Goal: Information Seeking & Learning: Learn about a topic

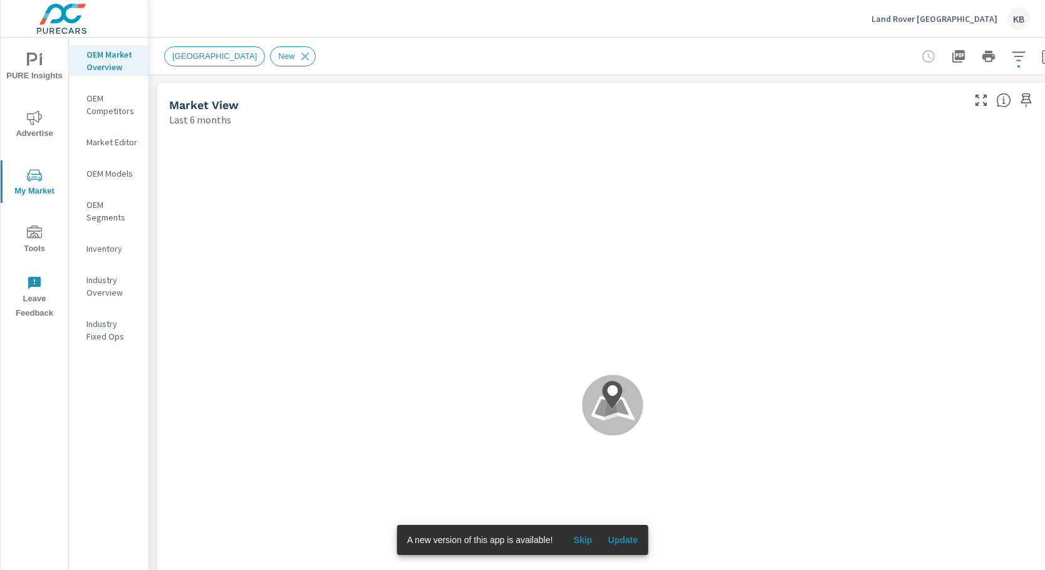
click at [925, 22] on p "Land Rover [GEOGRAPHIC_DATA]" at bounding box center [934, 18] width 126 height 11
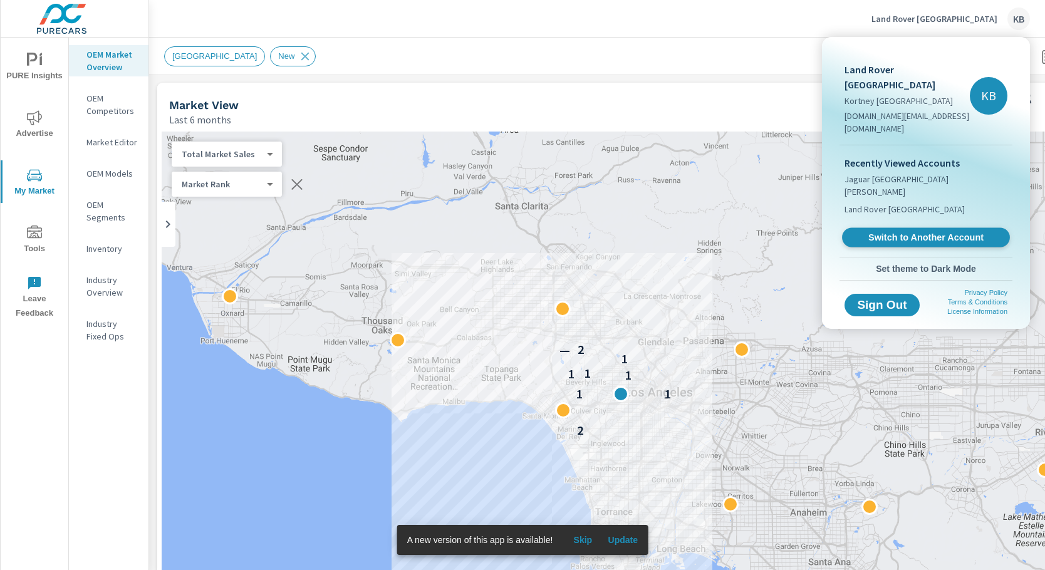
click at [922, 232] on span "Switch to Another Account" at bounding box center [925, 238] width 153 height 12
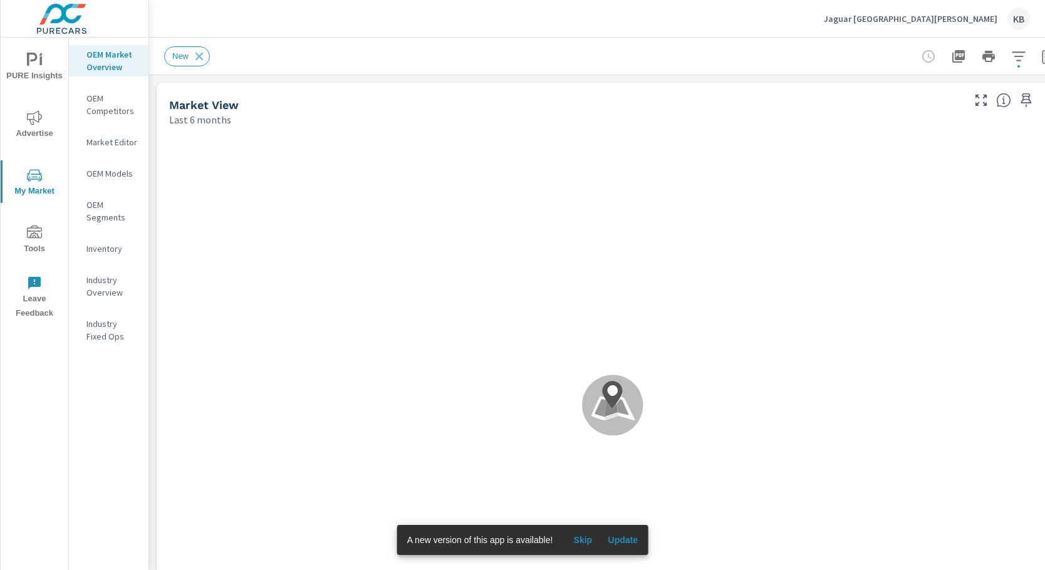
scroll to position [1, 0]
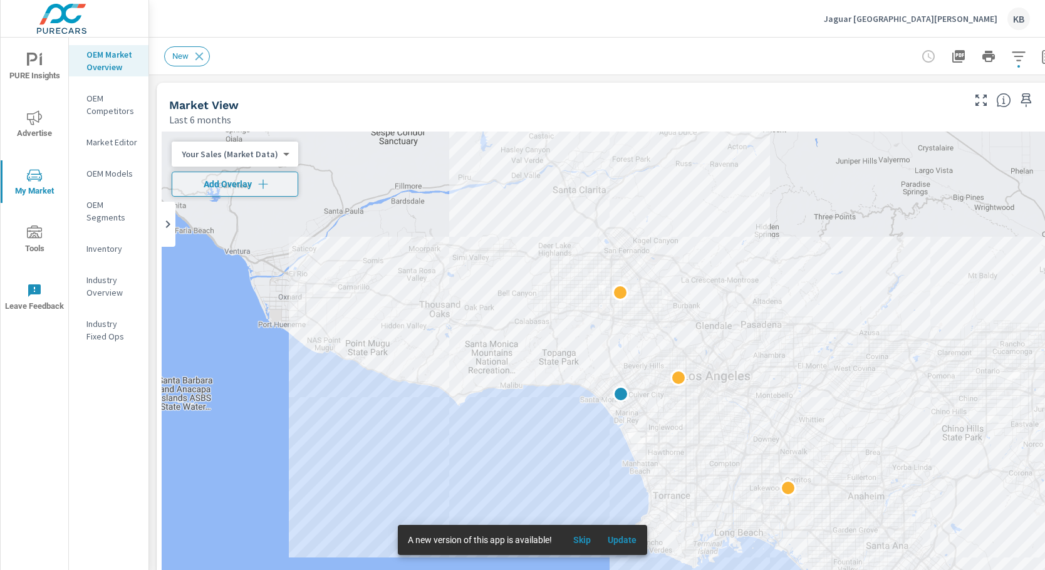
click at [47, 66] on span "PURE Insights" at bounding box center [34, 68] width 60 height 31
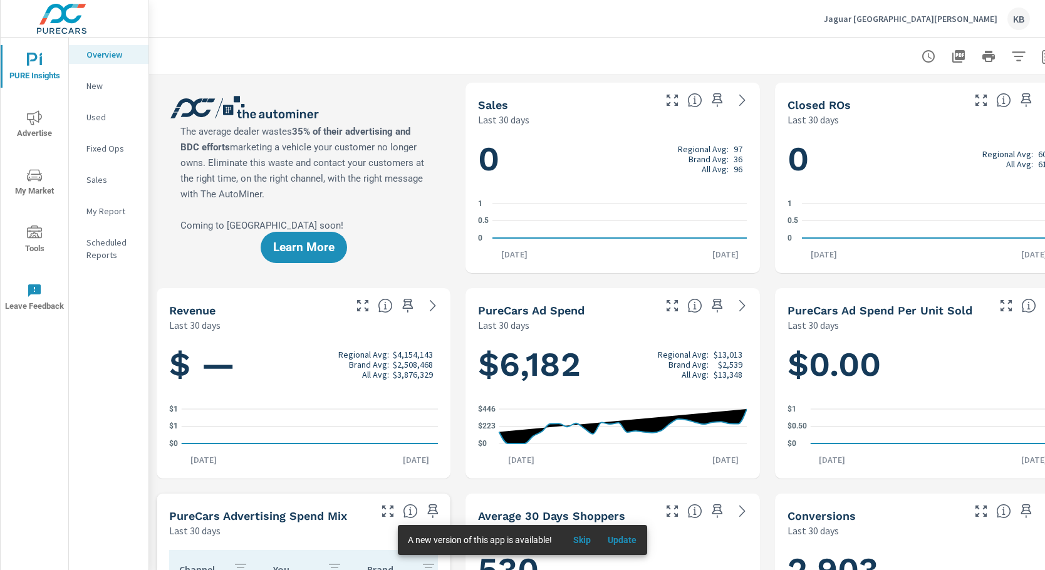
click at [108, 209] on p "My Report" at bounding box center [112, 211] width 52 height 13
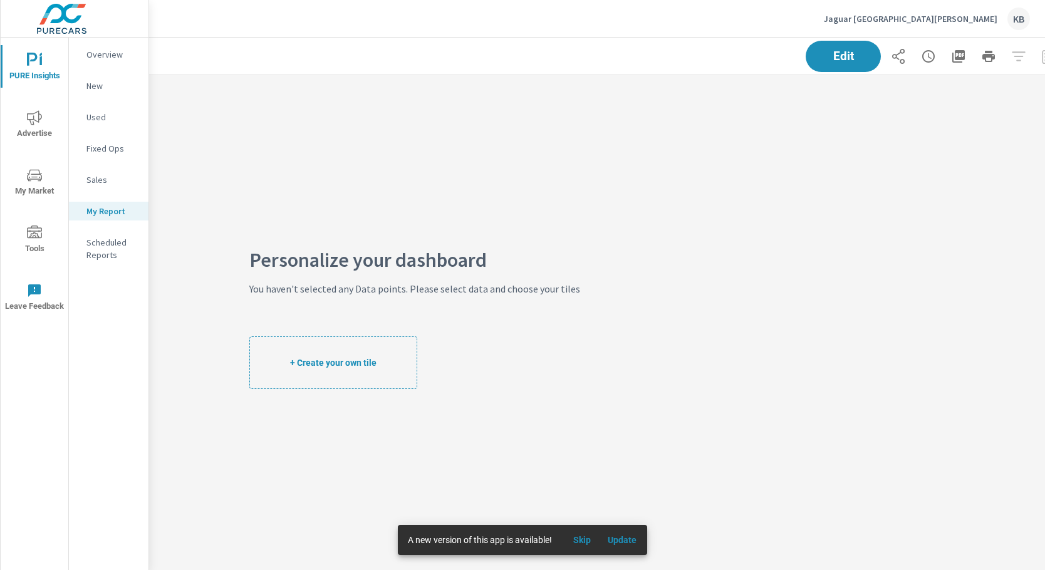
click at [103, 56] on p "Overview" at bounding box center [112, 54] width 52 height 13
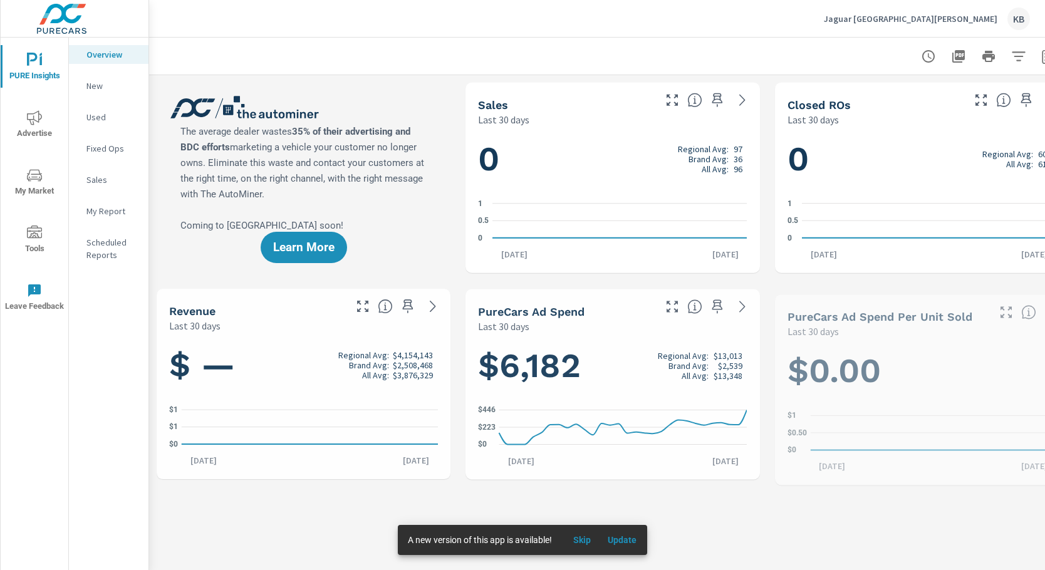
scroll to position [1, 0]
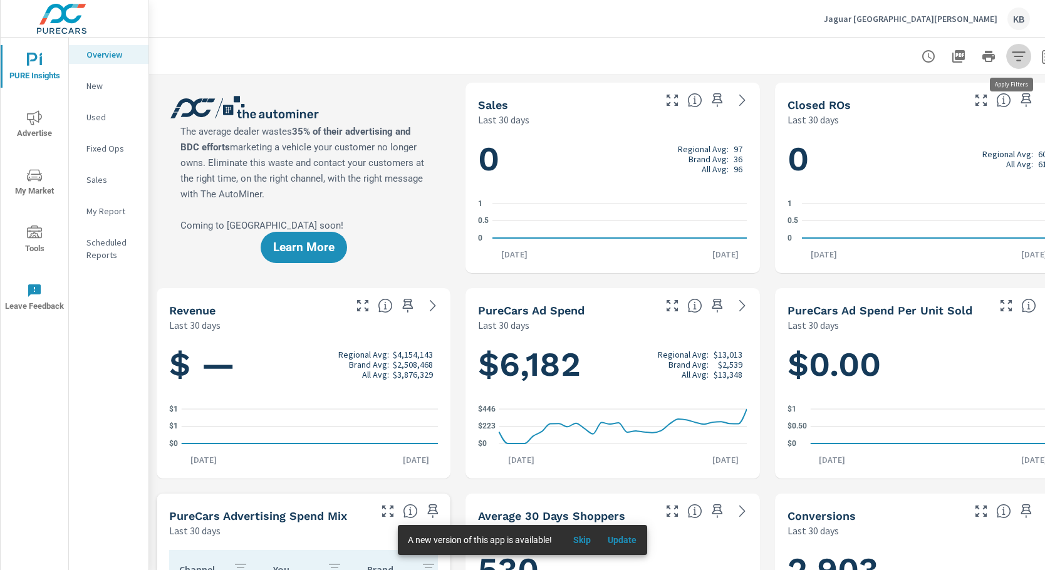
click at [1019, 57] on icon "button" at bounding box center [1018, 56] width 15 height 15
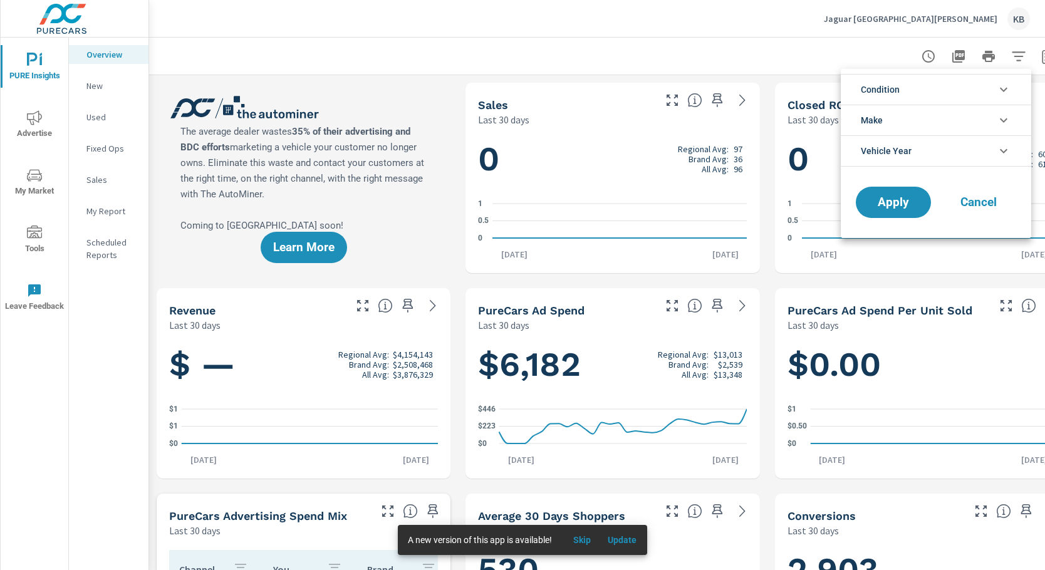
click at [1019, 57] on div at bounding box center [522, 285] width 1045 height 570
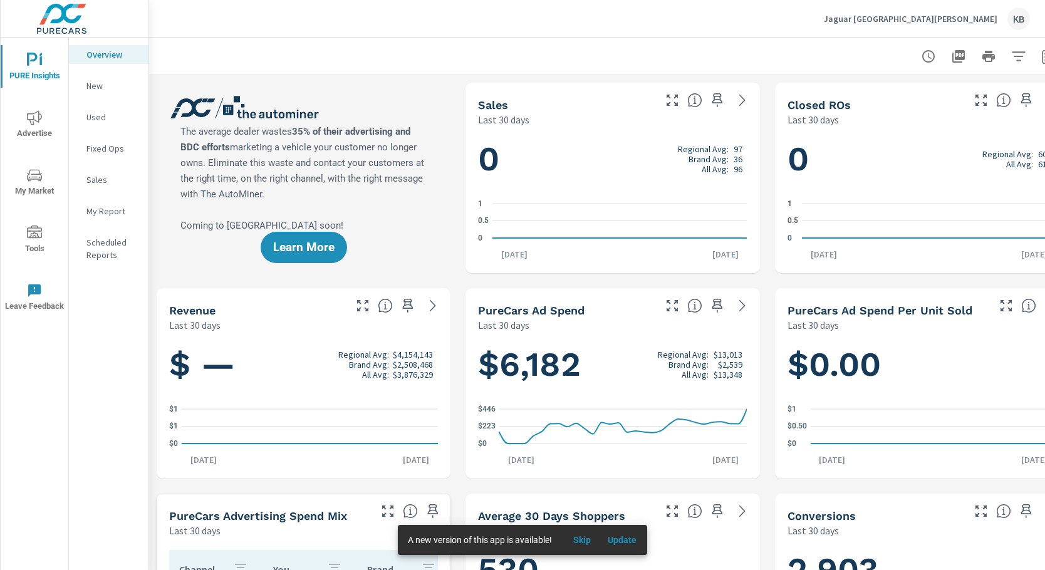
click at [102, 242] on p "Scheduled Reports" at bounding box center [112, 248] width 52 height 25
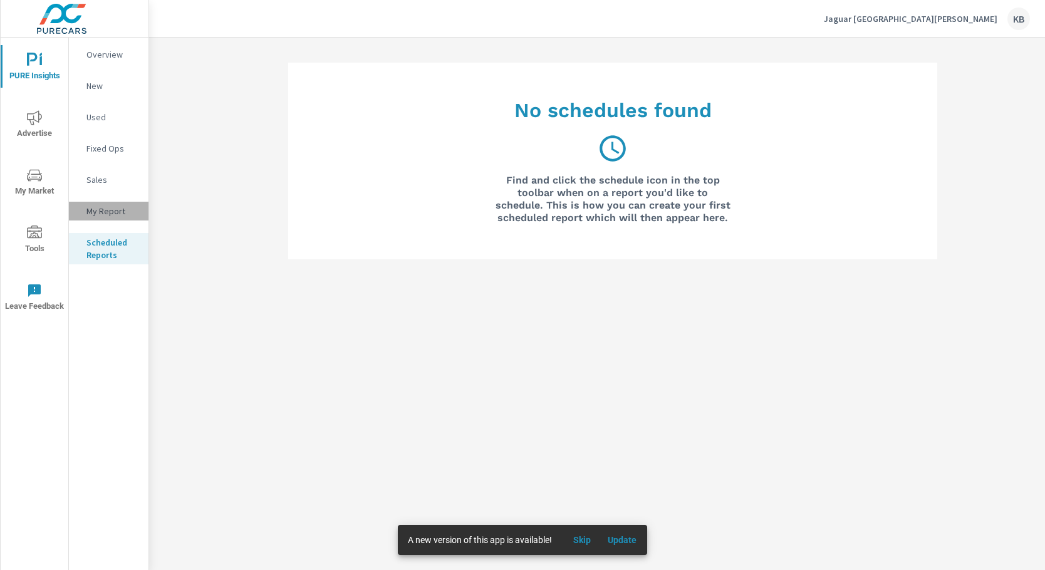
click at [98, 216] on p "My Report" at bounding box center [112, 211] width 52 height 13
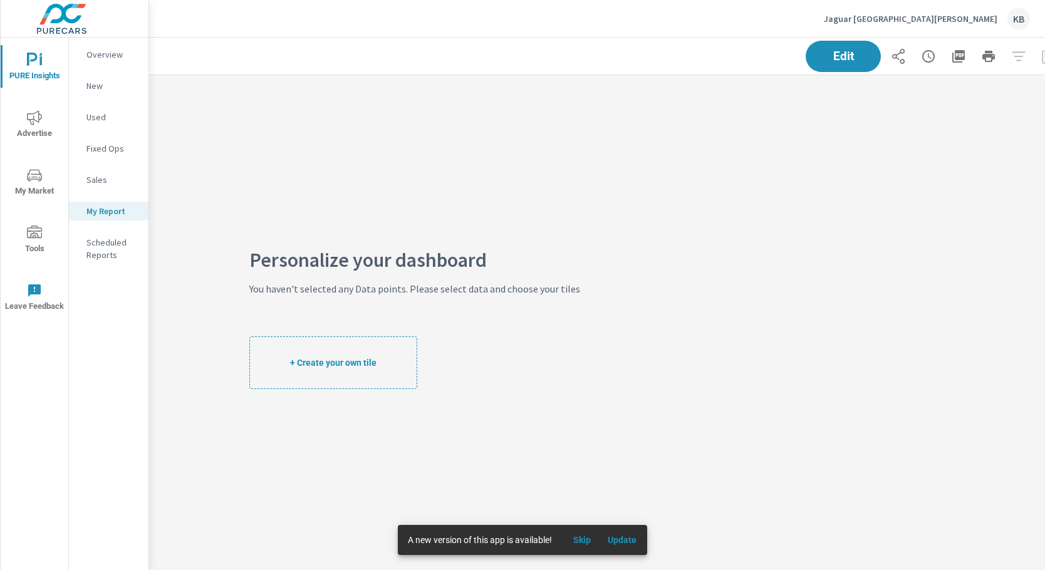
click at [96, 48] on div "Overview" at bounding box center [109, 54] width 80 height 19
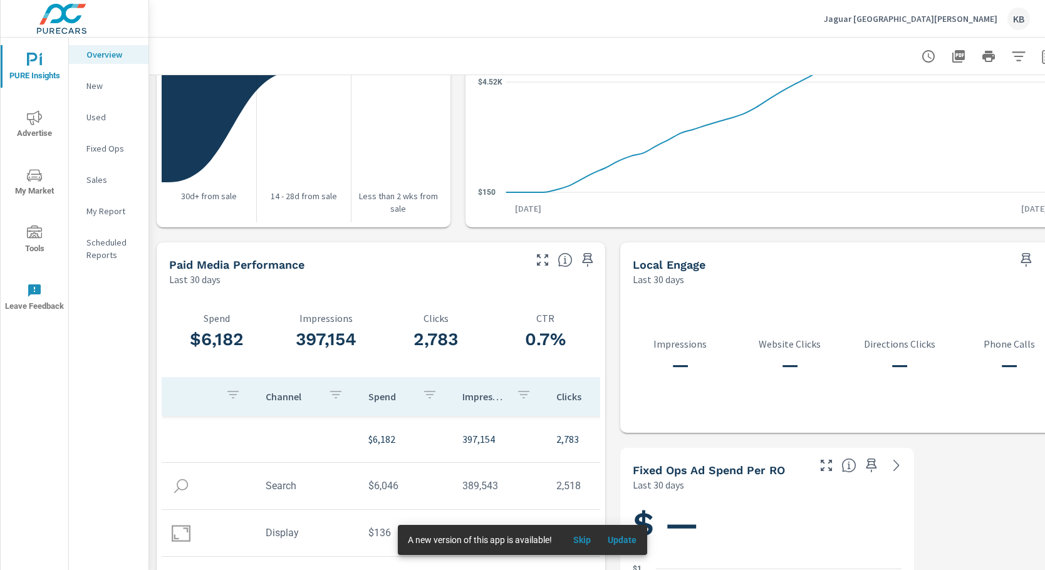
scroll to position [1569, 0]
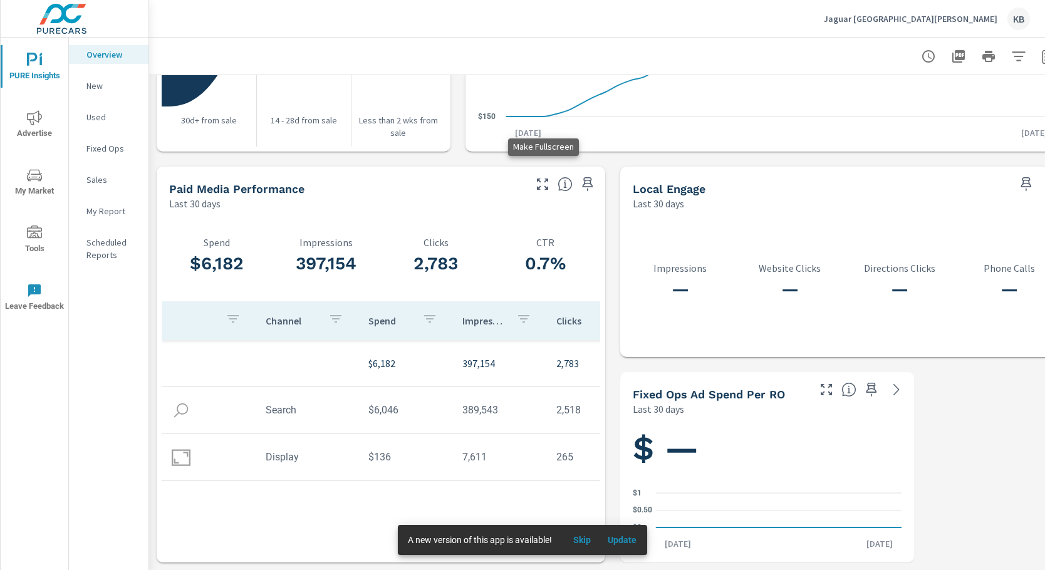
click at [543, 179] on icon "button" at bounding box center [542, 184] width 15 height 15
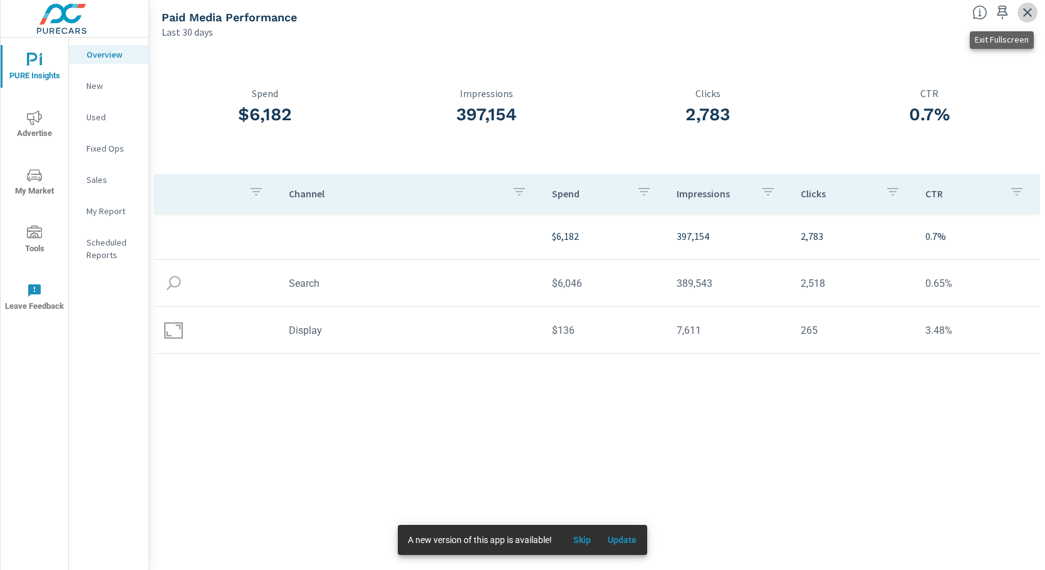
click at [1021, 13] on icon "button" at bounding box center [1027, 12] width 15 height 15
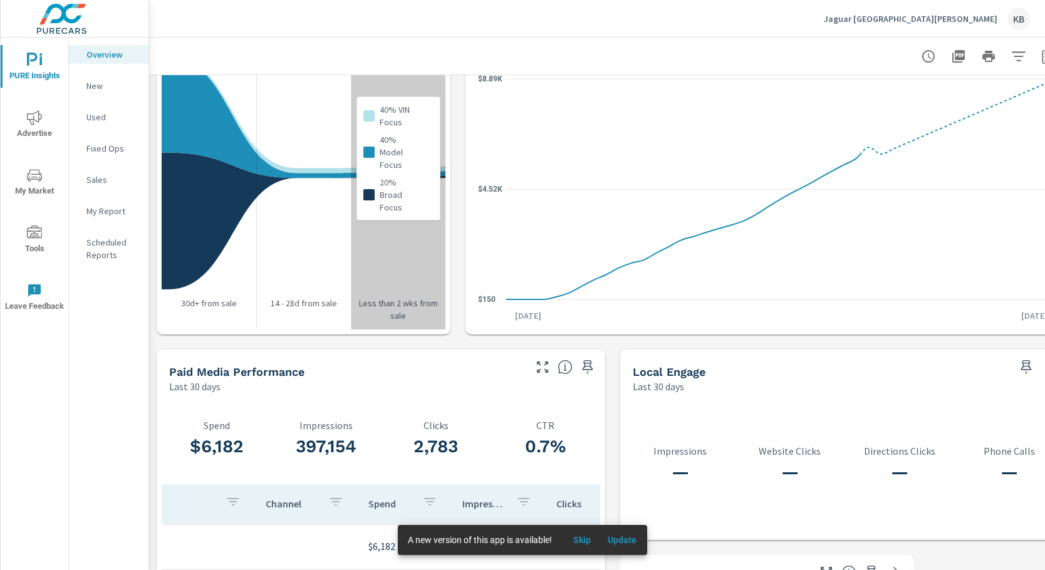
scroll to position [1504, 0]
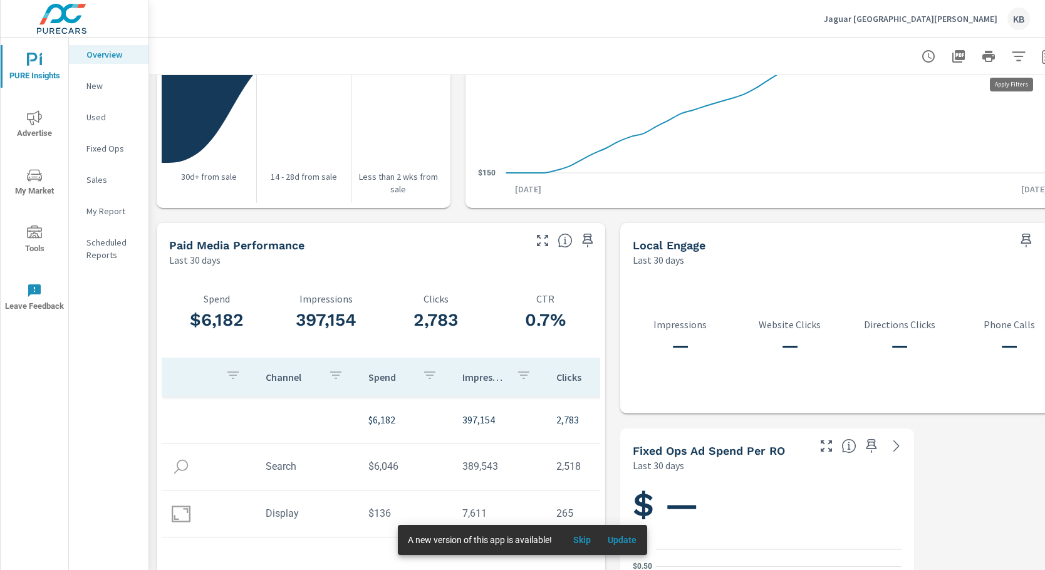
click at [1017, 58] on icon "button" at bounding box center [1018, 56] width 15 height 15
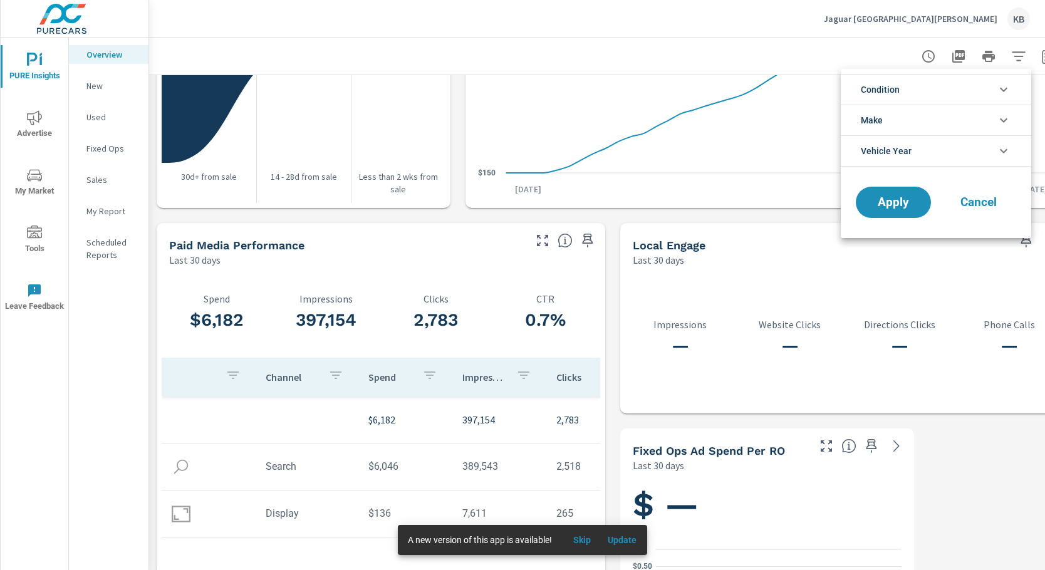
click at [791, 33] on div at bounding box center [522, 285] width 1045 height 570
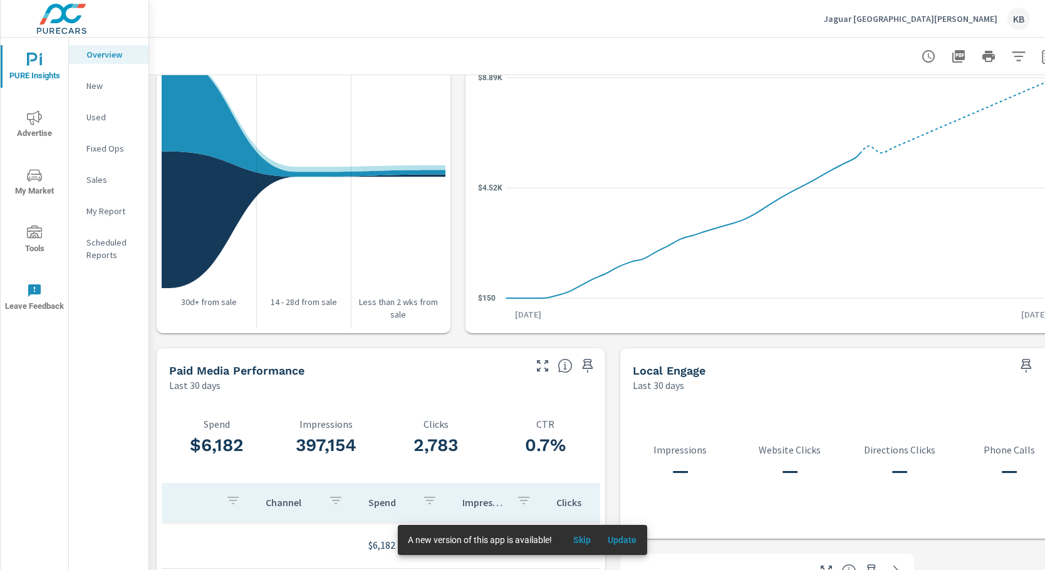
scroll to position [1566, 0]
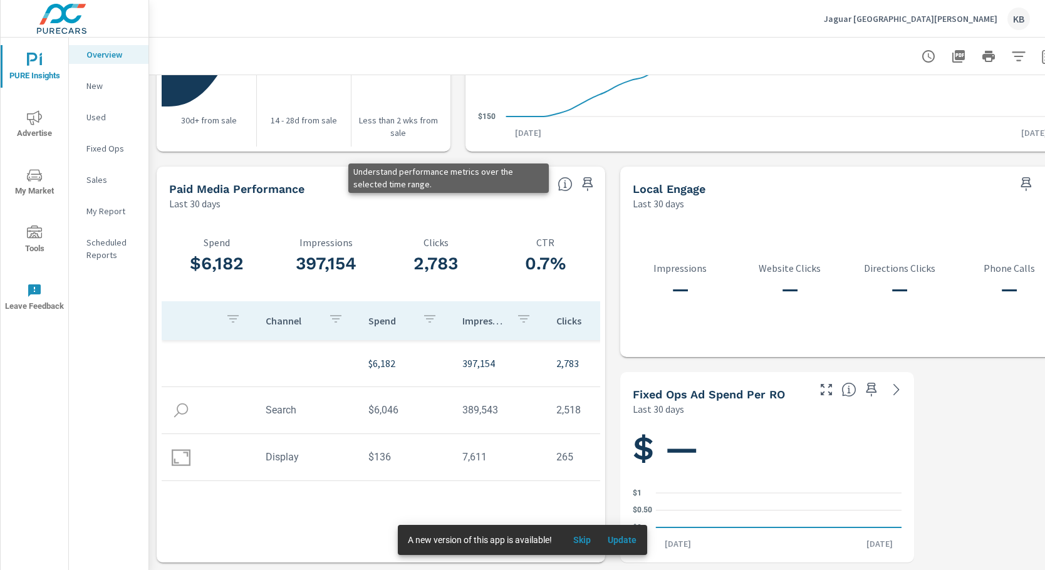
click at [564, 179] on icon at bounding box center [565, 184] width 15 height 15
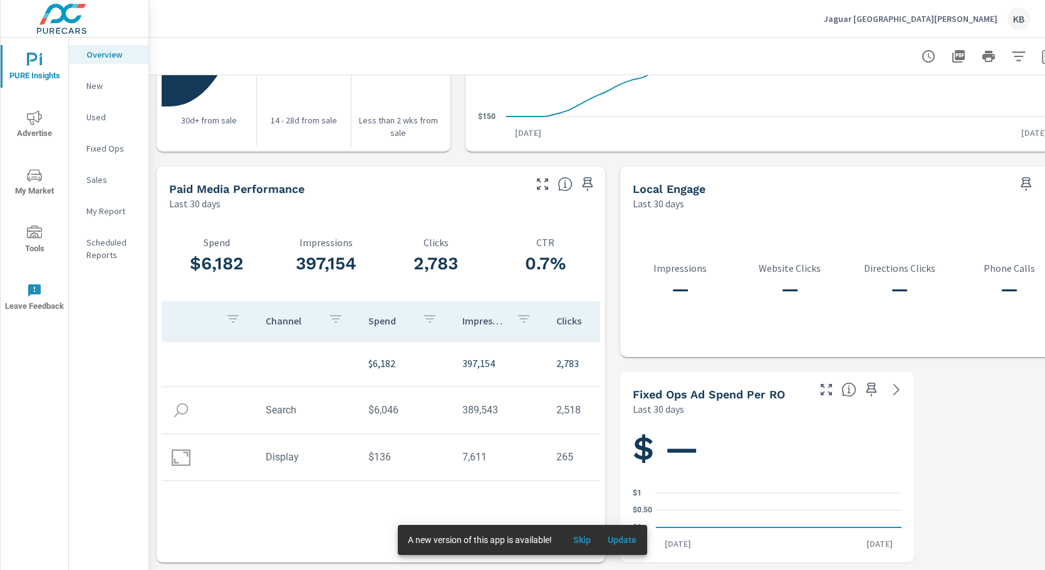
click at [538, 179] on icon "button" at bounding box center [542, 184] width 15 height 15
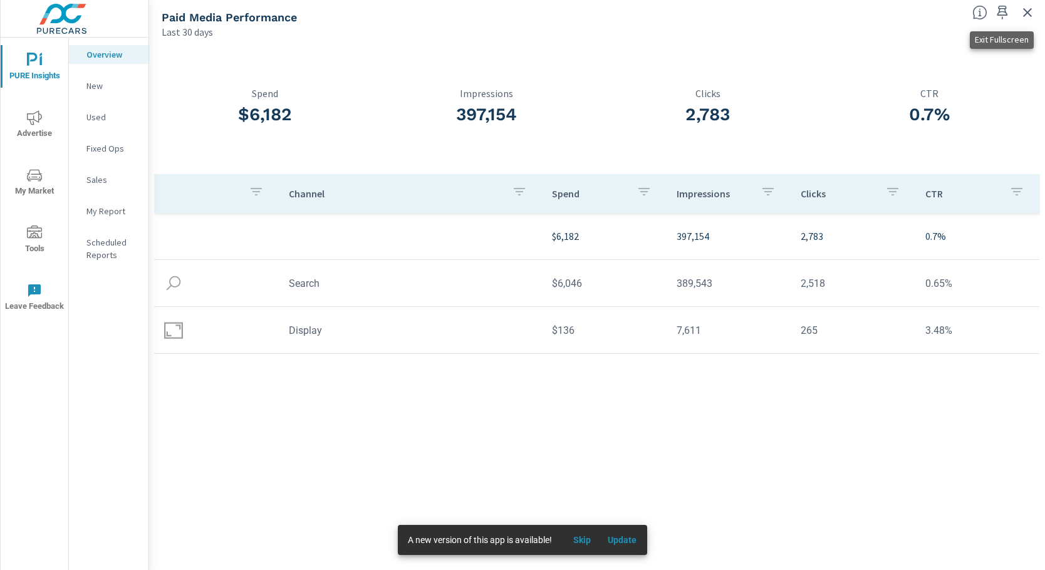
click at [1020, 11] on icon "button" at bounding box center [1027, 12] width 15 height 15
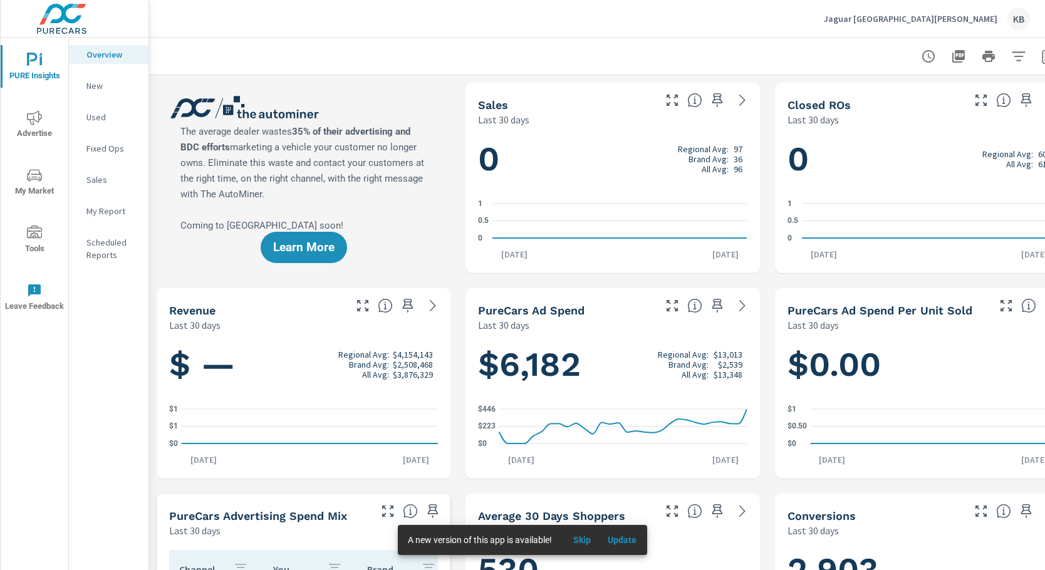
scroll to position [1, 0]
click at [581, 543] on span "Skip" at bounding box center [582, 539] width 30 height 11
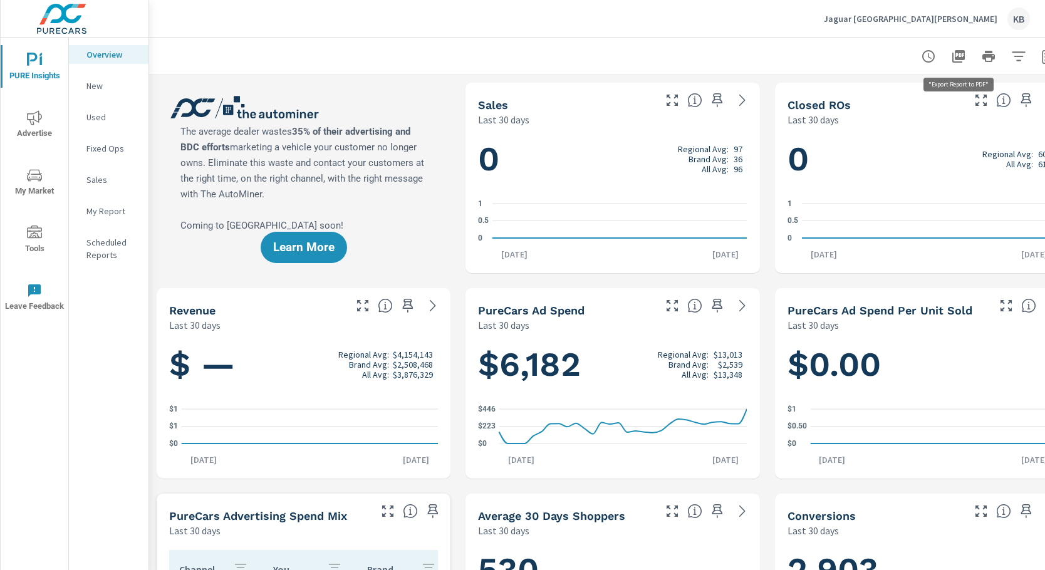
click at [961, 58] on icon "button" at bounding box center [958, 56] width 13 height 13
click at [924, 60] on icon "button" at bounding box center [928, 56] width 13 height 13
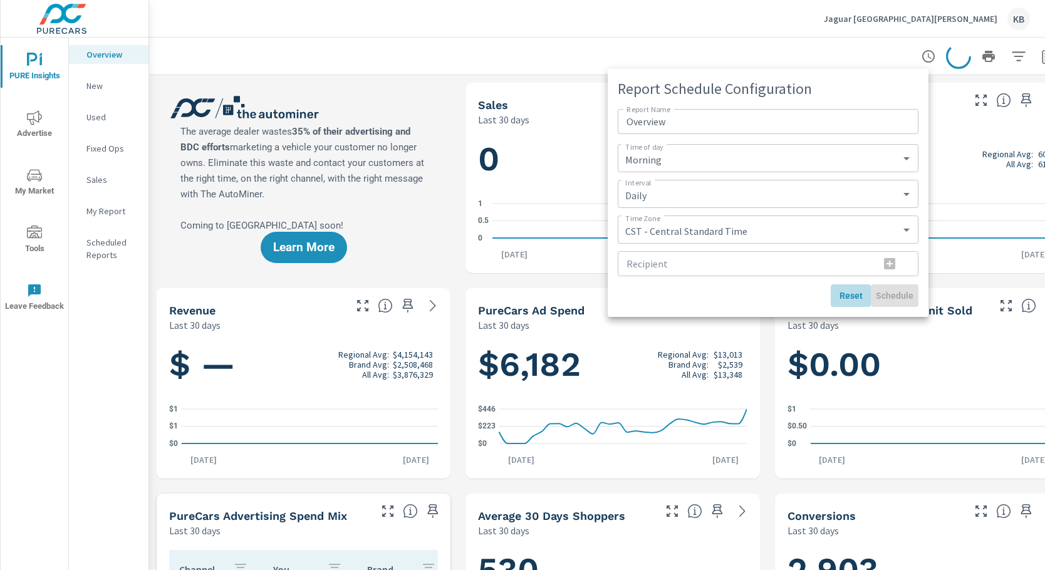
click at [855, 303] on button "Reset" at bounding box center [851, 295] width 40 height 23
click at [589, 53] on div at bounding box center [522, 285] width 1045 height 570
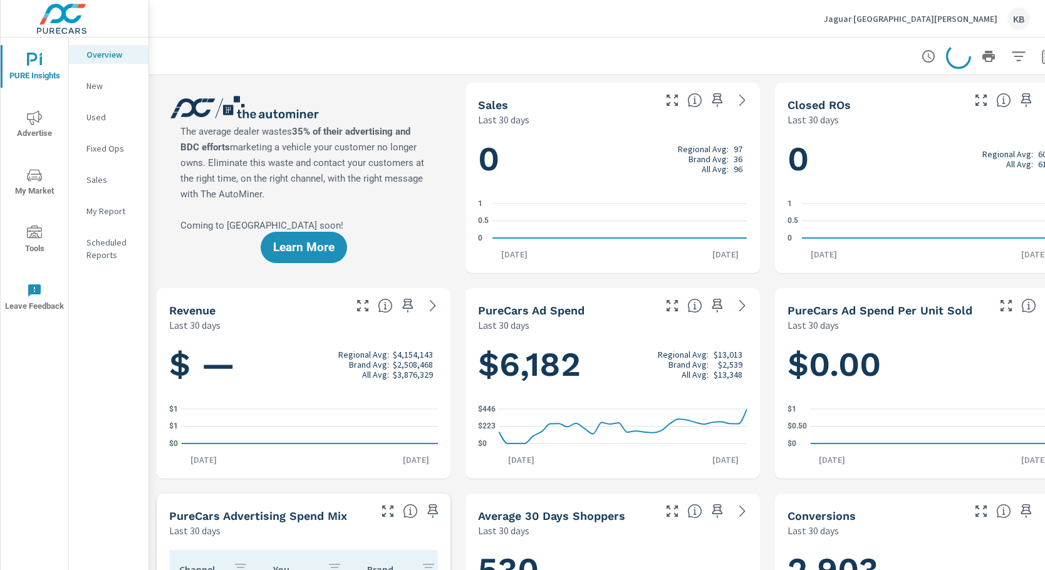
click at [42, 182] on icon "nav menu" at bounding box center [34, 175] width 15 height 15
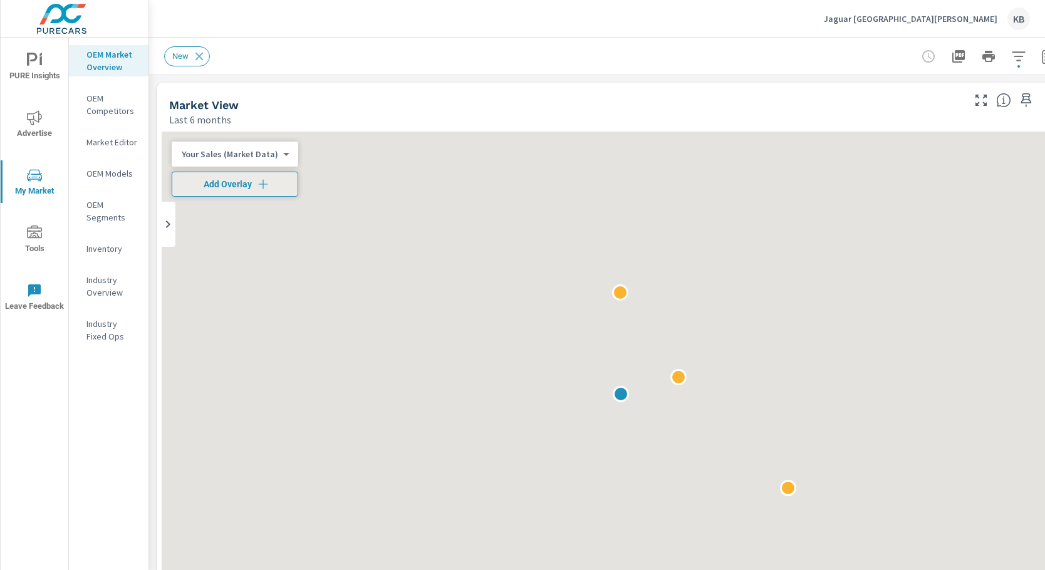
scroll to position [1, 0]
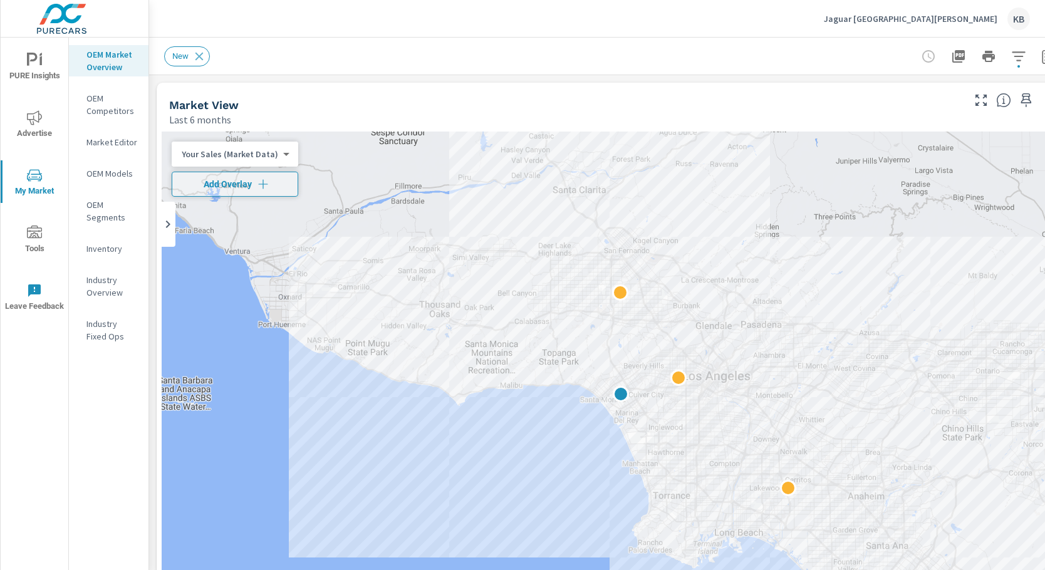
click at [44, 132] on span "Advertise" at bounding box center [34, 125] width 60 height 31
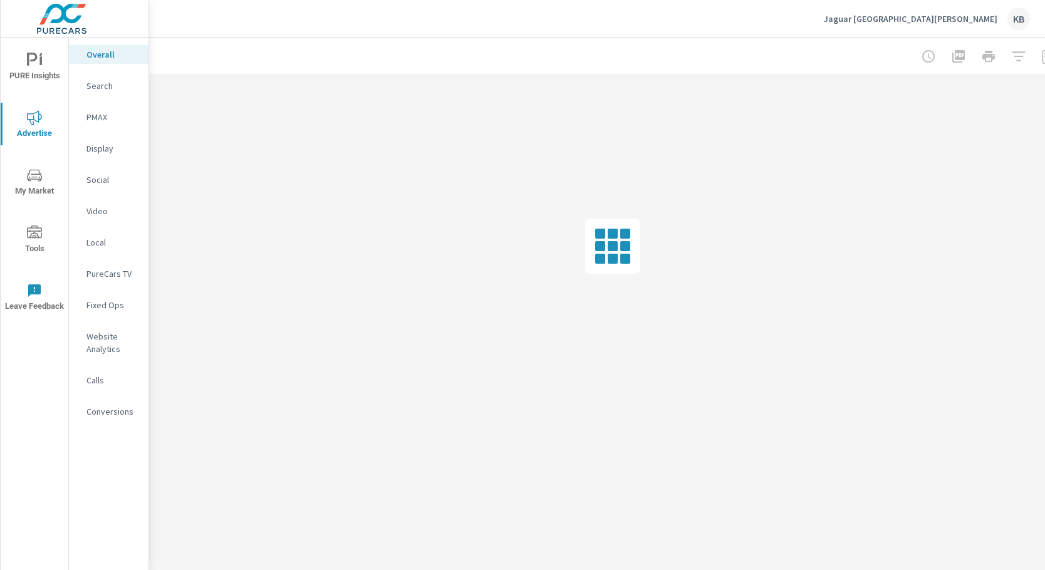
click at [947, 121] on div at bounding box center [612, 246] width 927 height 342
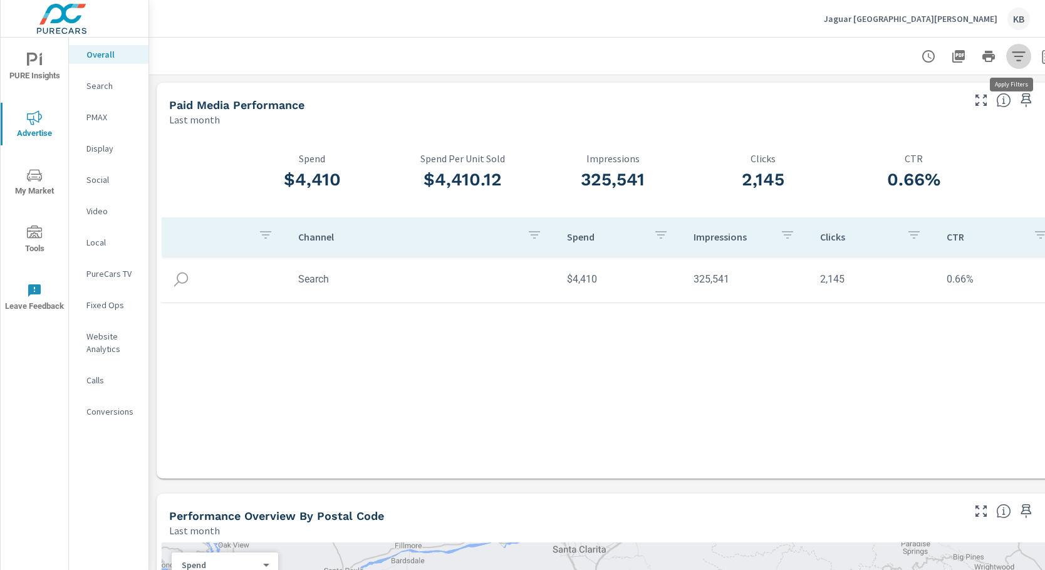
click at [1018, 60] on icon "button" at bounding box center [1018, 55] width 13 height 9
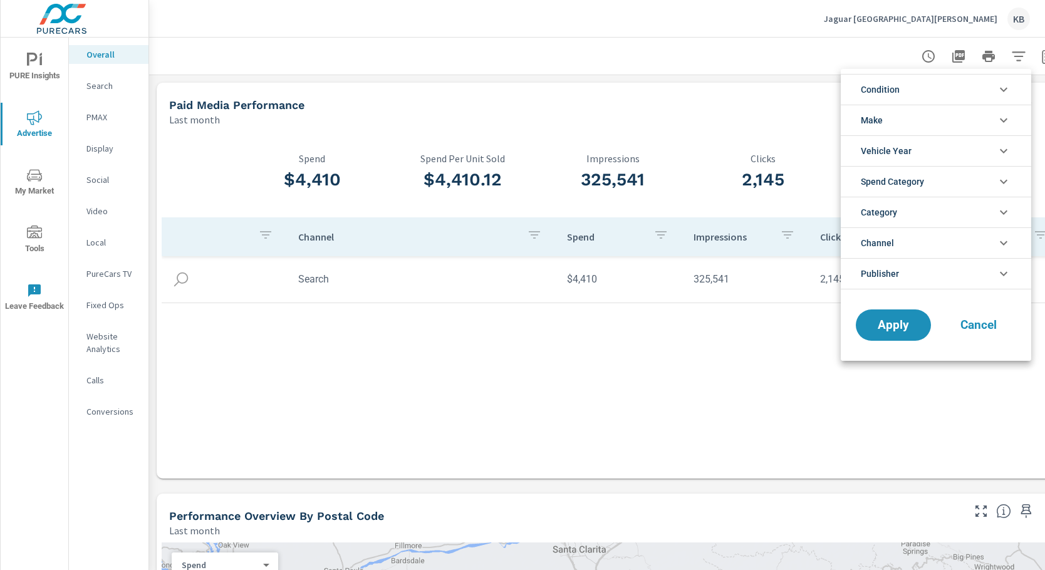
click at [534, 103] on div at bounding box center [522, 285] width 1045 height 570
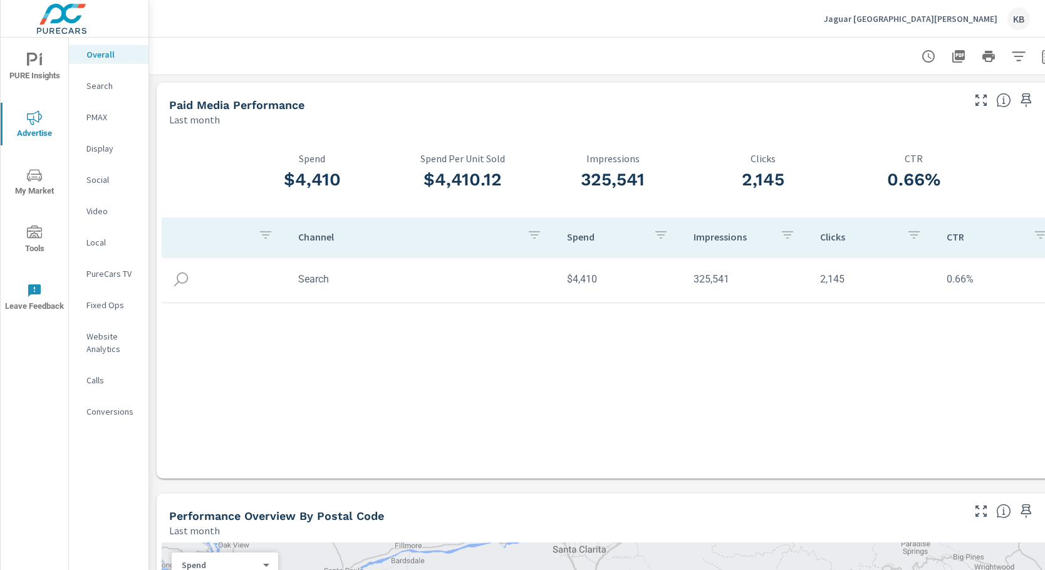
click at [44, 65] on span "PURE Insights" at bounding box center [34, 68] width 60 height 31
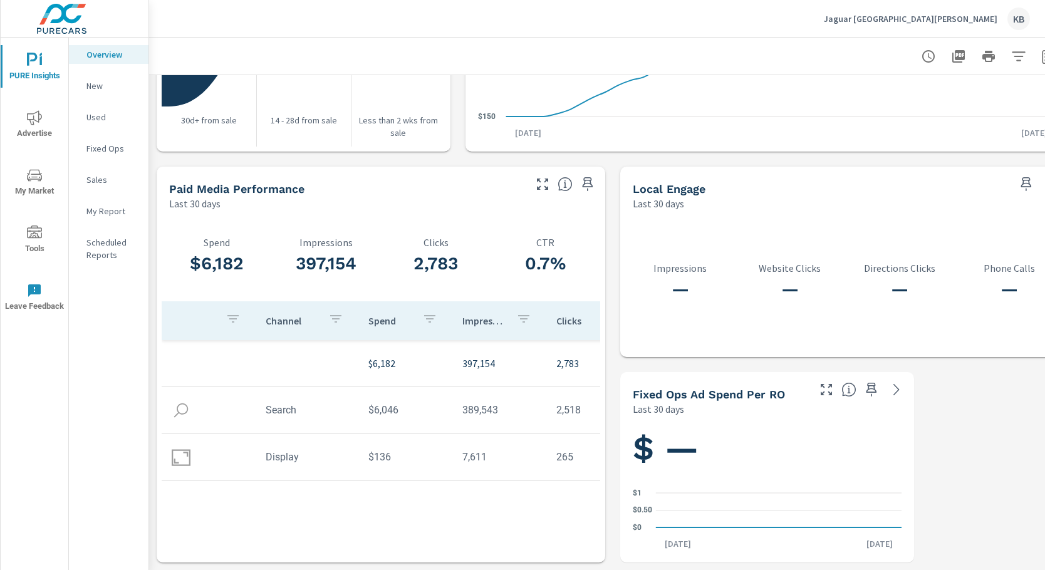
scroll to position [0, 134]
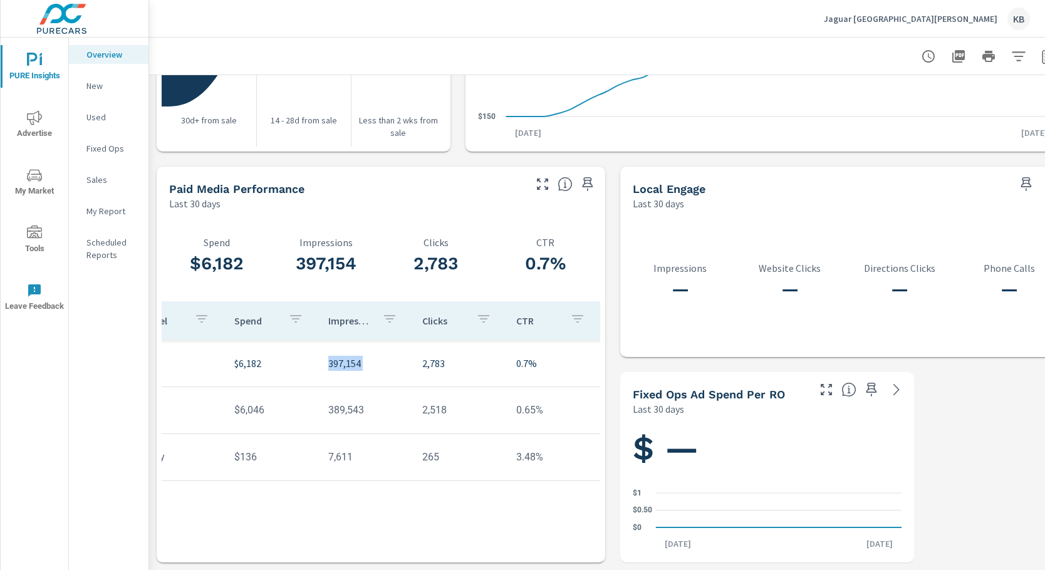
drag, startPoint x: 412, startPoint y: 519, endPoint x: 291, endPoint y: 521, distance: 120.9
click at [291, 521] on div "Channel Spend Impressions Clicks CTR $6,182 397,154 2,783 0.7% Search $6,046 38…" at bounding box center [381, 420] width 439 height 238
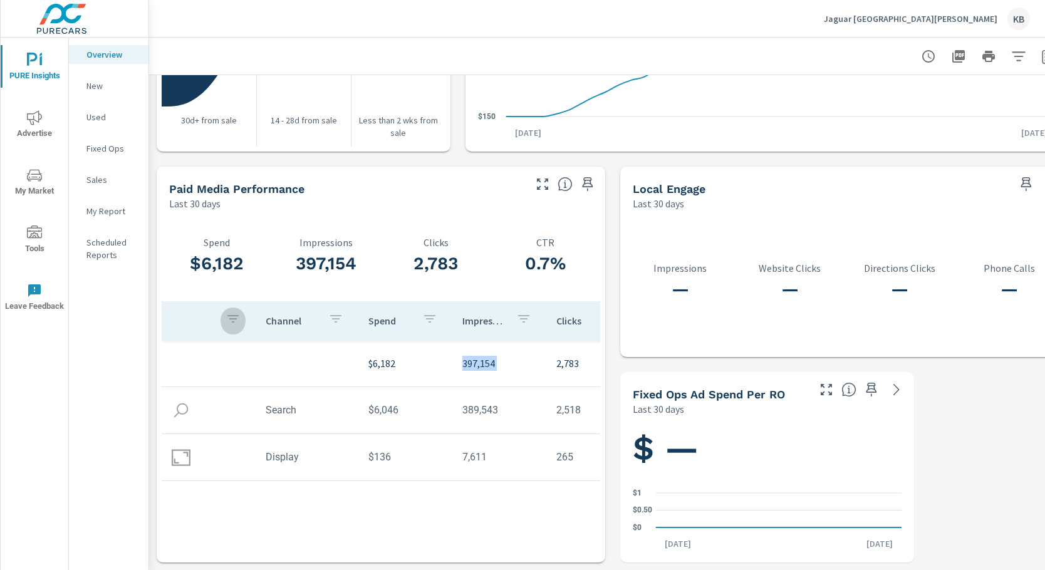
click at [234, 311] on icon "button" at bounding box center [233, 318] width 15 height 15
click at [234, 306] on div at bounding box center [522, 285] width 1045 height 570
click at [202, 196] on p "Last 30 days" at bounding box center [194, 203] width 51 height 15
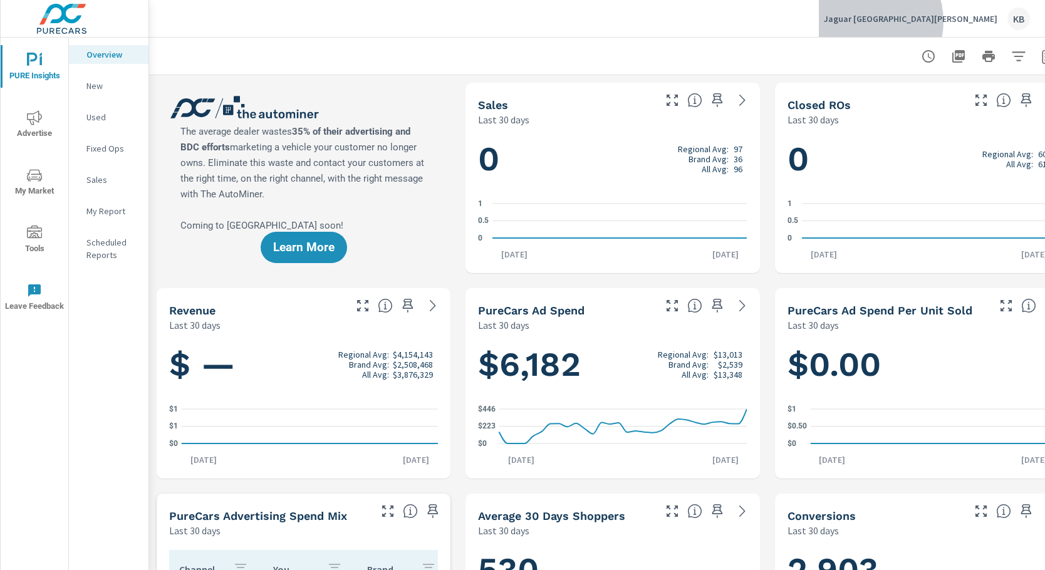
click at [957, 21] on p "Jaguar [GEOGRAPHIC_DATA][PERSON_NAME]" at bounding box center [911, 18] width 174 height 11
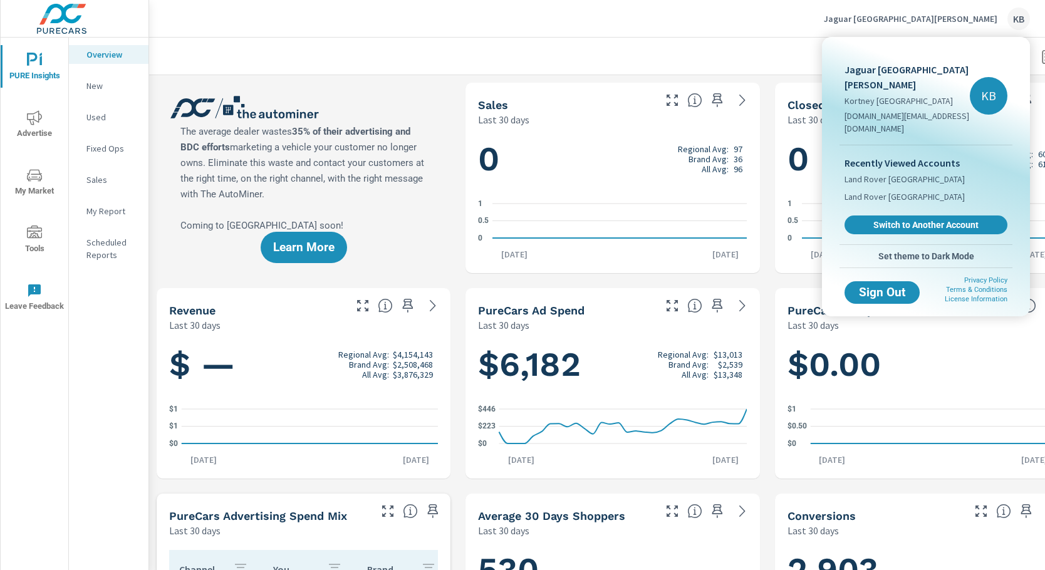
click at [957, 21] on div at bounding box center [522, 285] width 1045 height 570
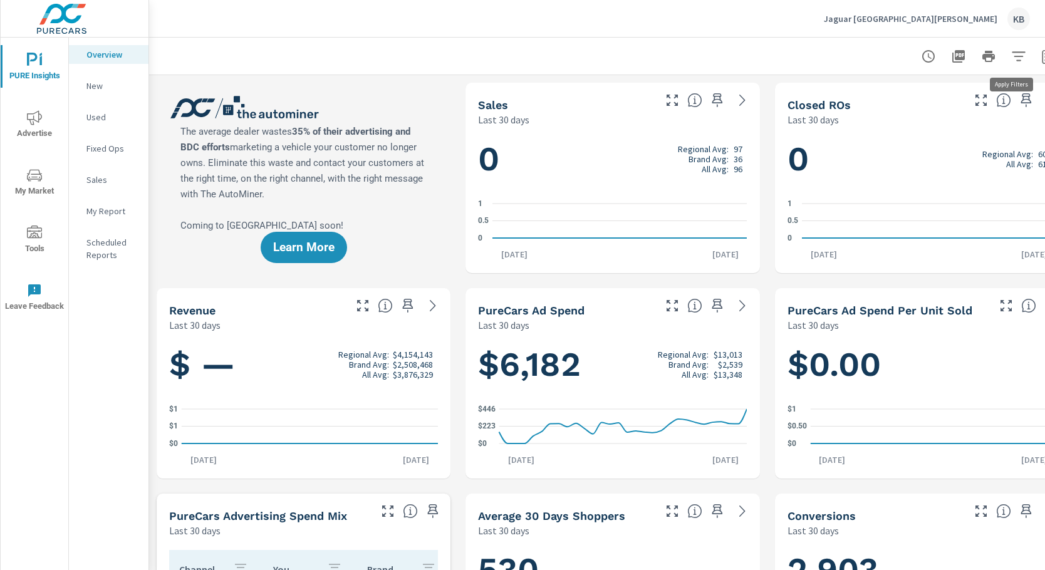
click at [1019, 55] on icon "button" at bounding box center [1018, 56] width 15 height 15
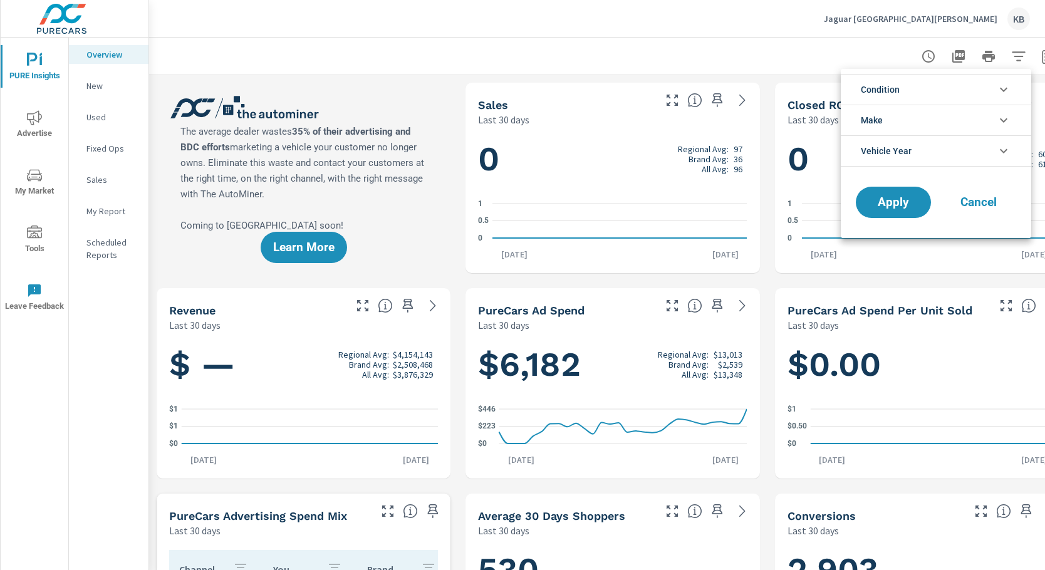
click at [1000, 90] on icon "filter options" at bounding box center [1003, 89] width 15 height 15
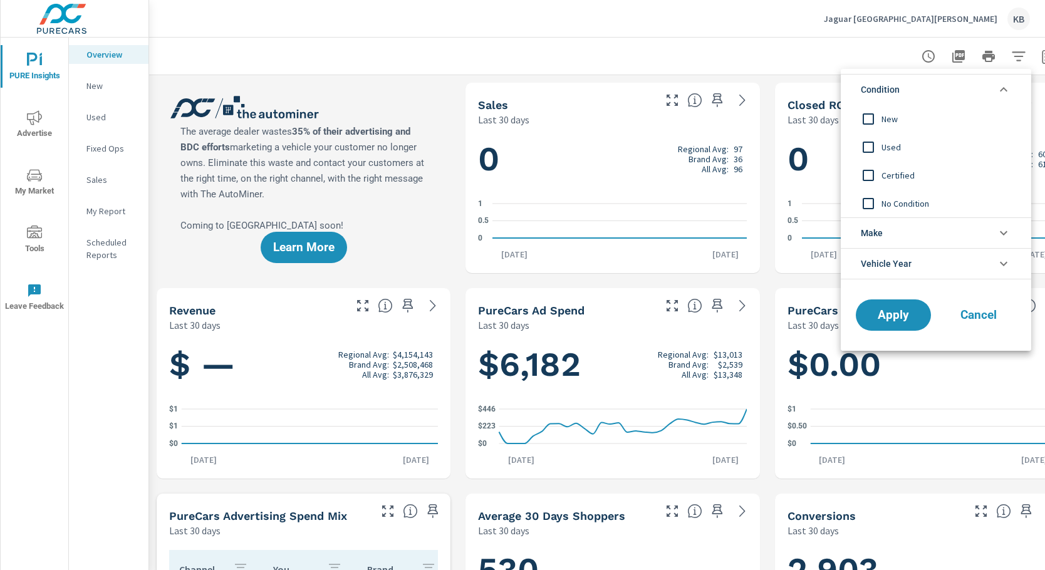
click at [1000, 90] on icon "filter options" at bounding box center [1003, 89] width 15 height 15
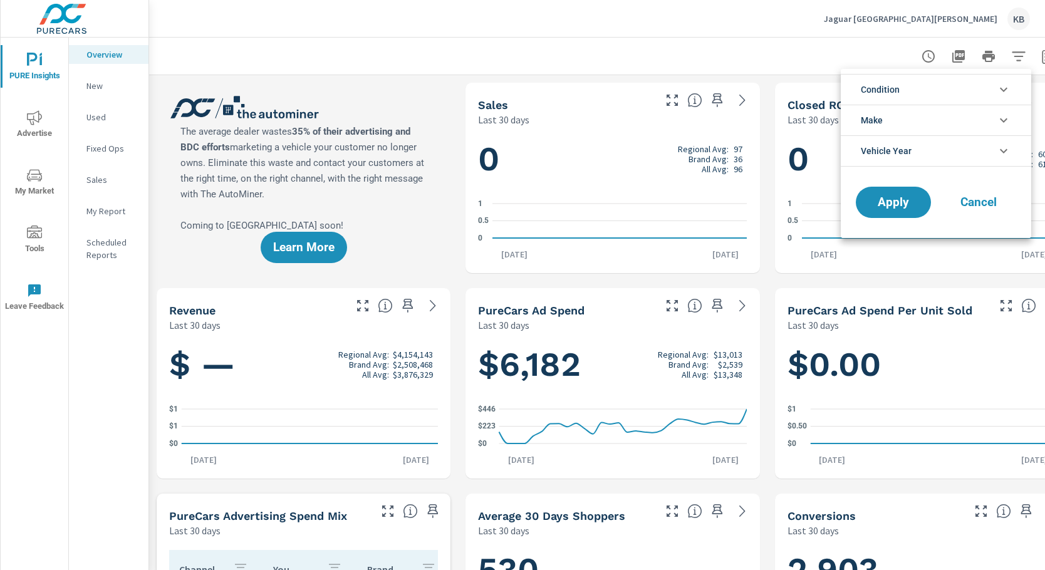
click at [1002, 148] on icon "filter options" at bounding box center [1003, 150] width 15 height 15
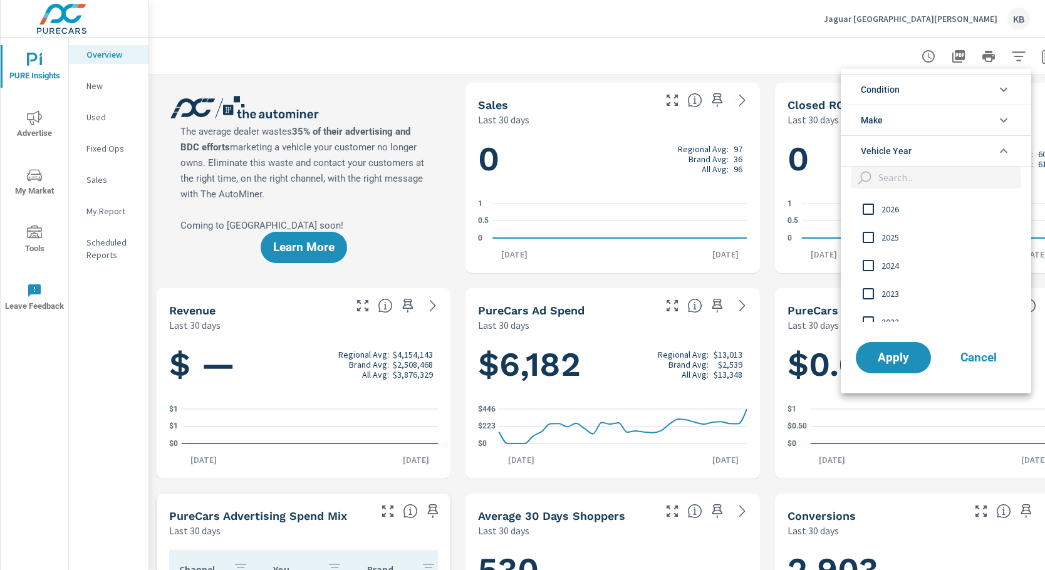
click at [1009, 122] on icon "filter options" at bounding box center [1003, 120] width 15 height 15
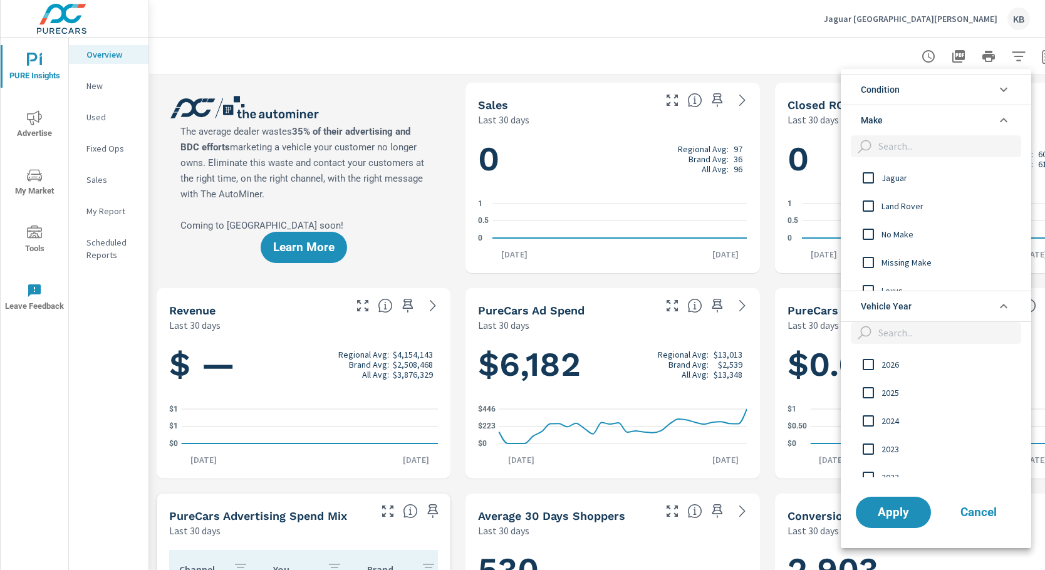
click at [754, 21] on div at bounding box center [522, 285] width 1045 height 570
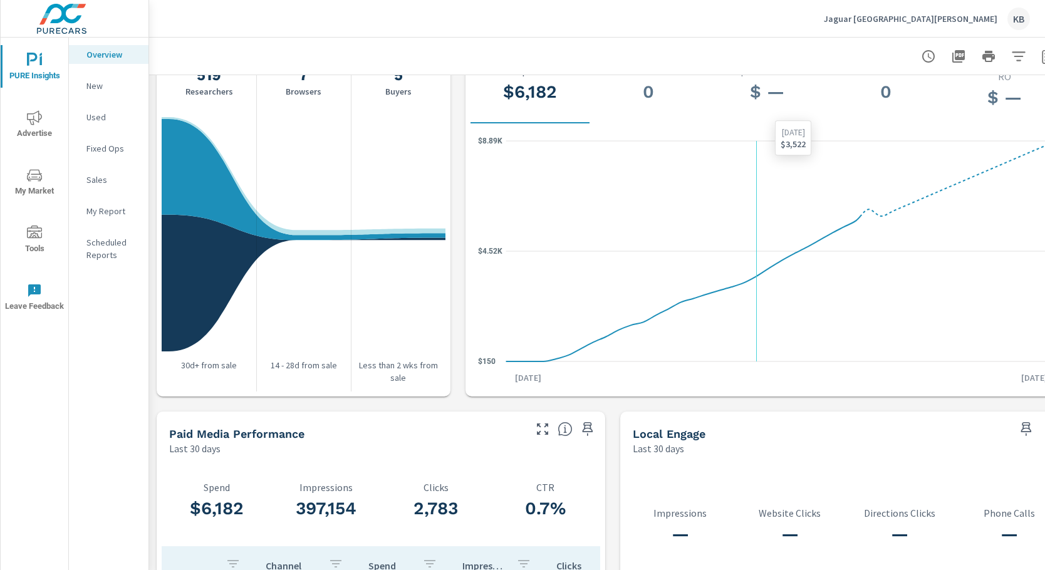
scroll to position [1316, 0]
click at [46, 122] on span "Advertise" at bounding box center [34, 125] width 60 height 31
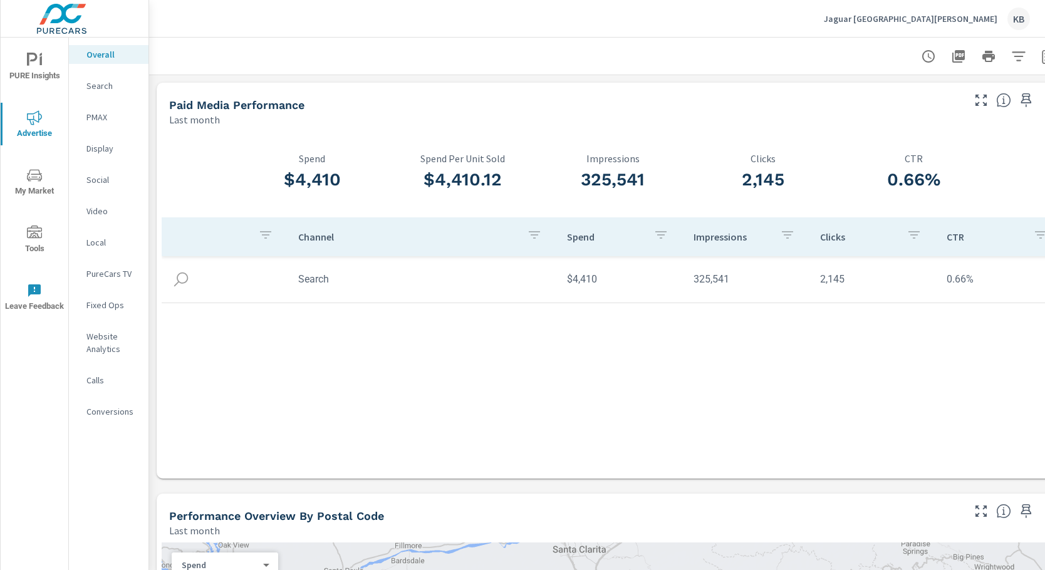
click at [855, 127] on div "$4,410 Spend $4,410.12 Spend Per Unit Sold 325,541 Impressions 2,145 Clicks 0.6…" at bounding box center [613, 303] width 912 height 352
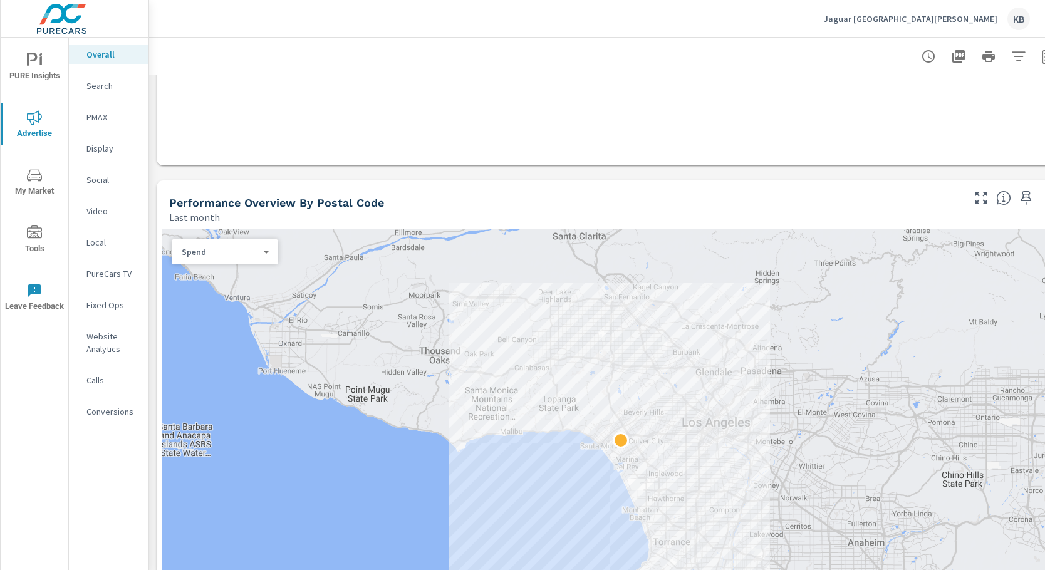
scroll to position [501, 0]
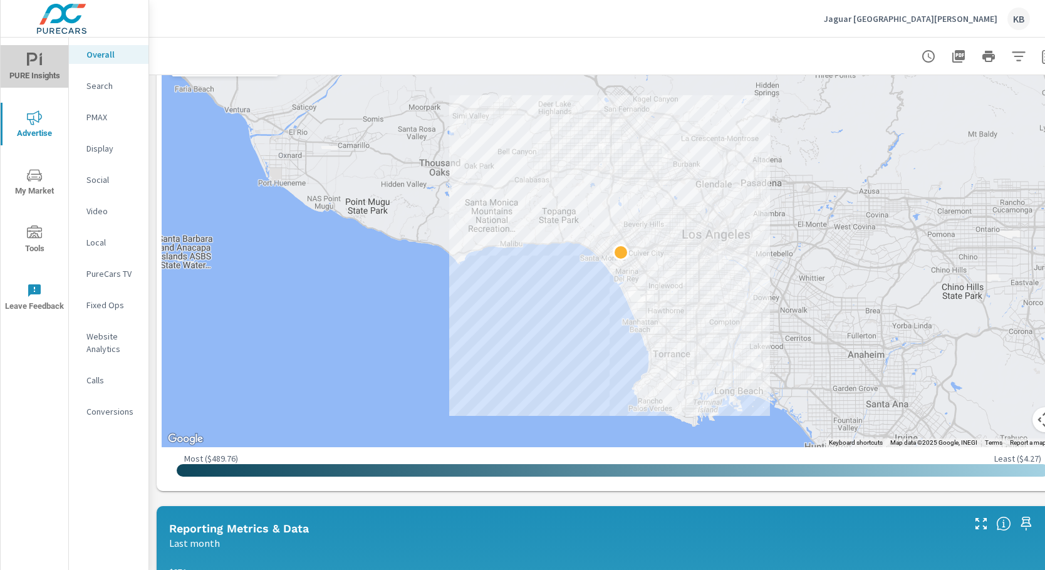
click at [36, 73] on span "PURE Insights" at bounding box center [34, 68] width 60 height 31
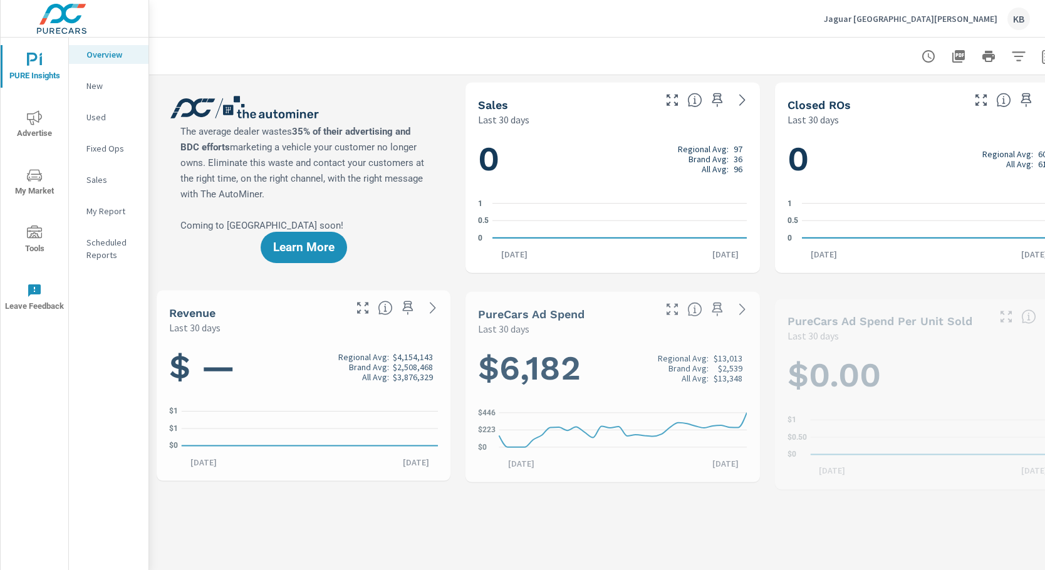
scroll to position [1, 0]
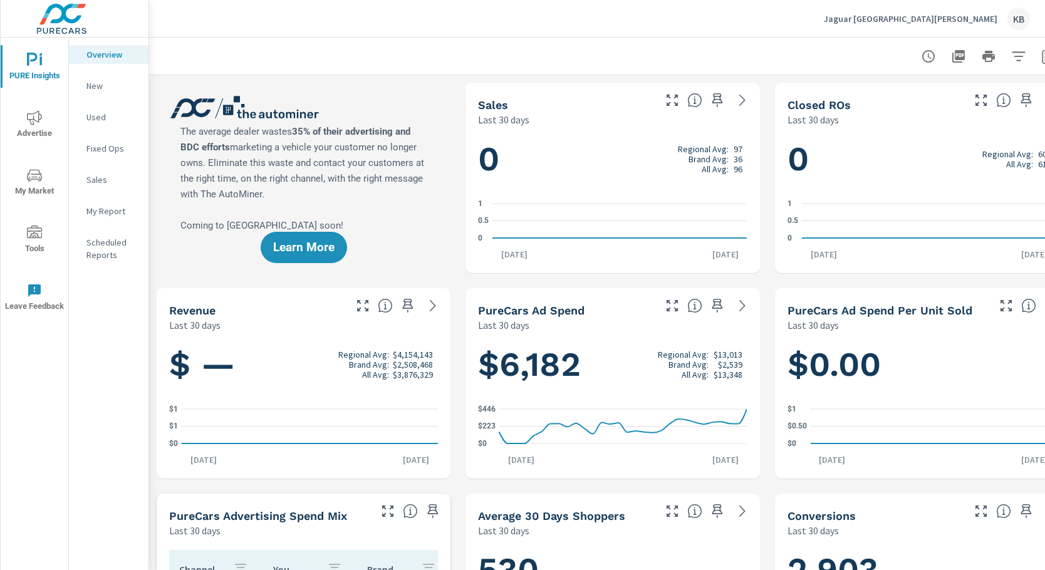
click at [925, 59] on icon "button" at bounding box center [928, 56] width 15 height 15
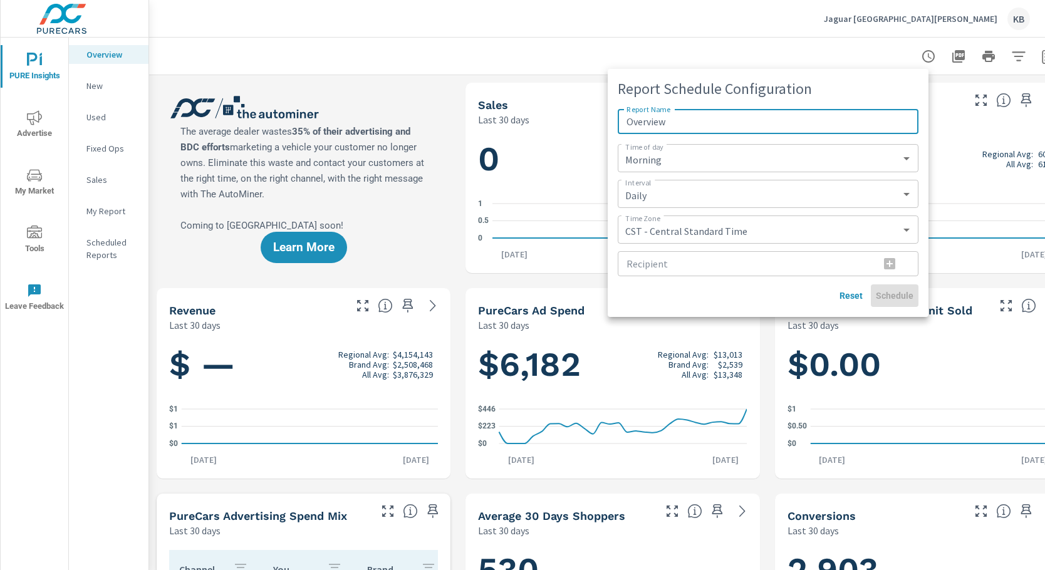
click at [794, 43] on div at bounding box center [522, 285] width 1045 height 570
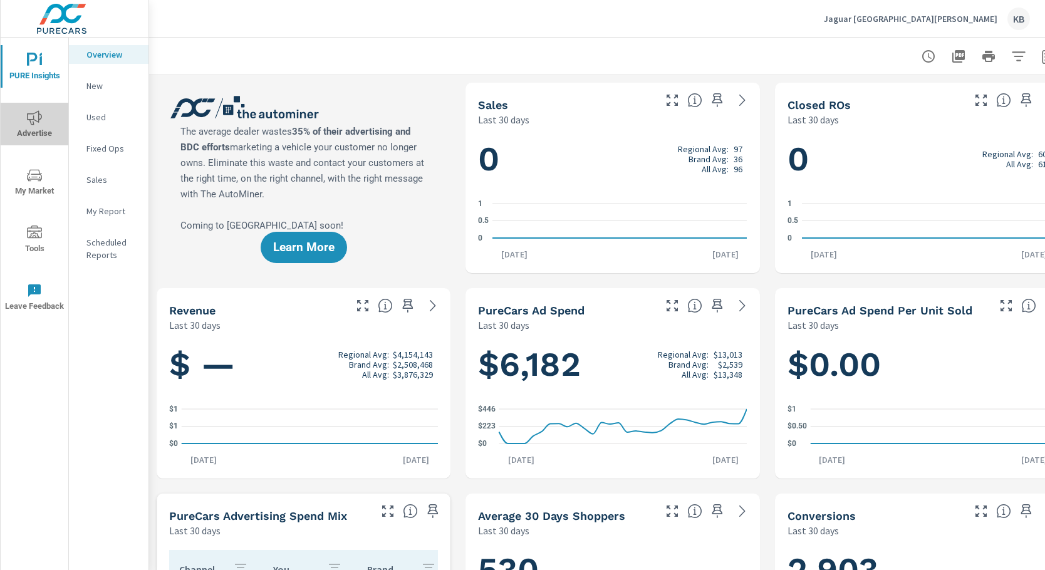
click at [41, 135] on span "Advertise" at bounding box center [34, 125] width 60 height 31
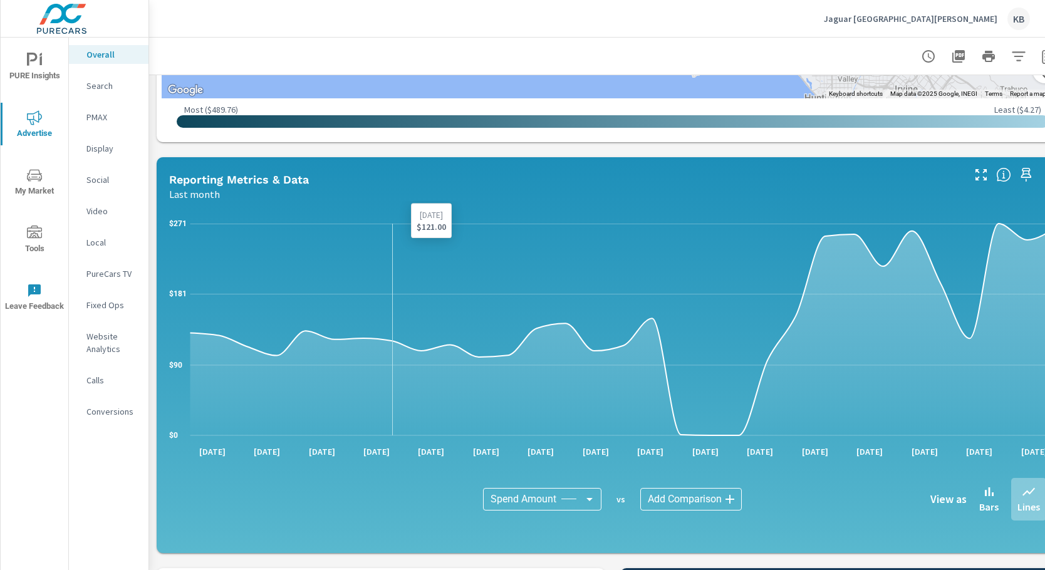
scroll to position [877, 0]
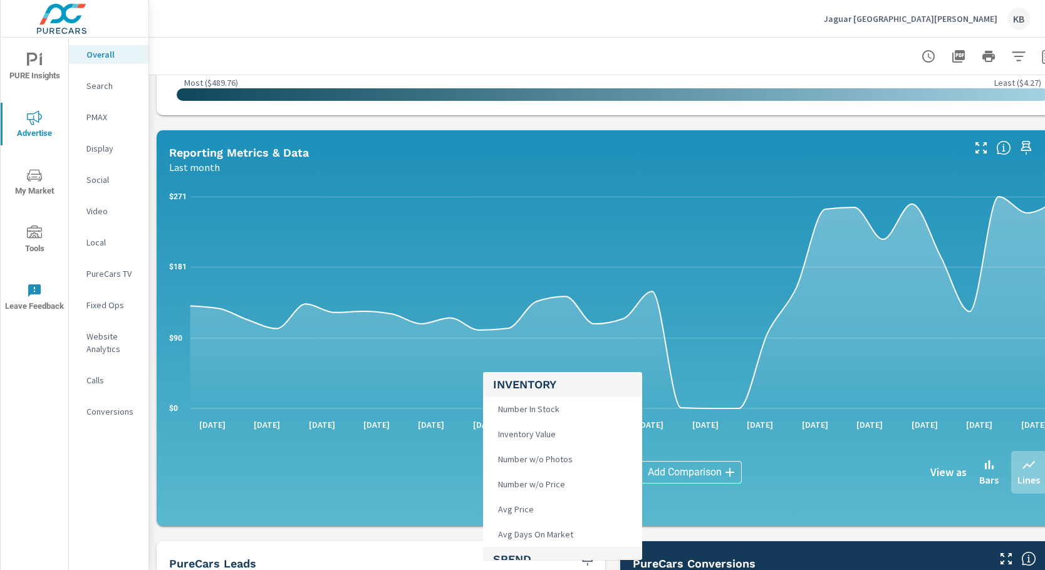
click at [549, 469] on body "PURE Insights Advertise My Market Tools Leave Feedback Overall Search PMAX Disp…" at bounding box center [522, 285] width 1045 height 570
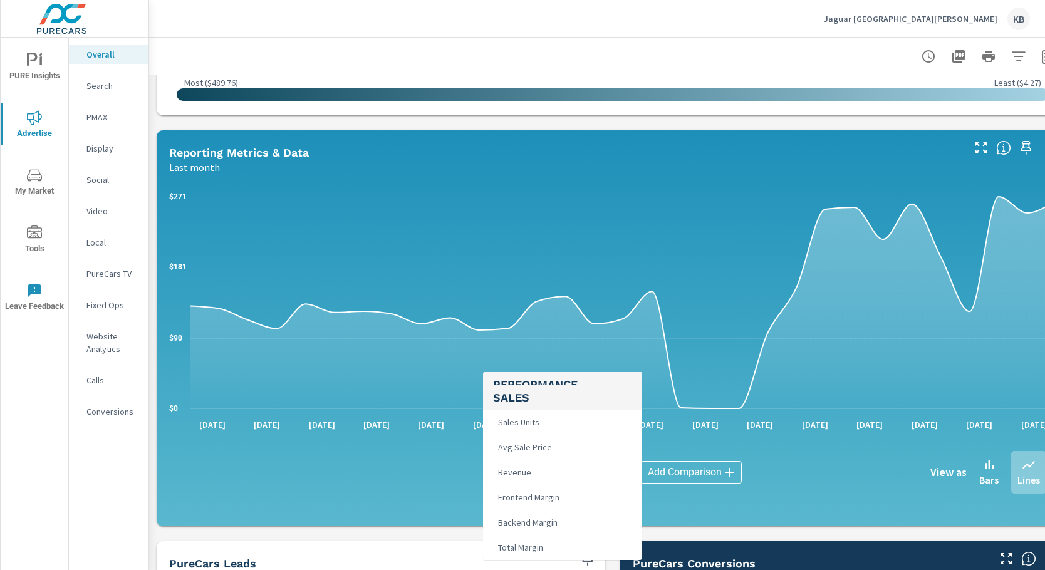
click at [103, 486] on div at bounding box center [522, 285] width 1045 height 570
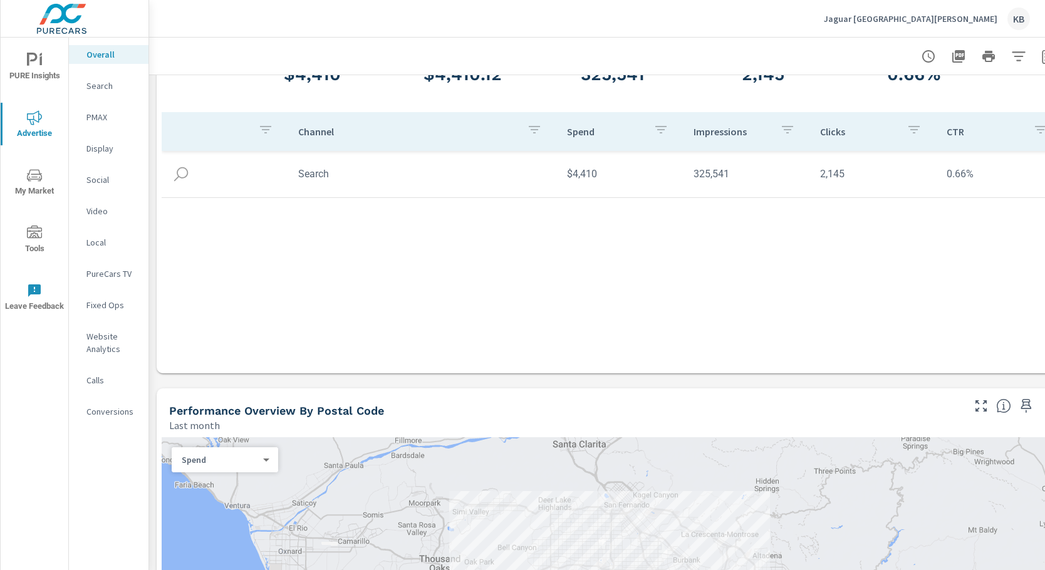
scroll to position [0, 0]
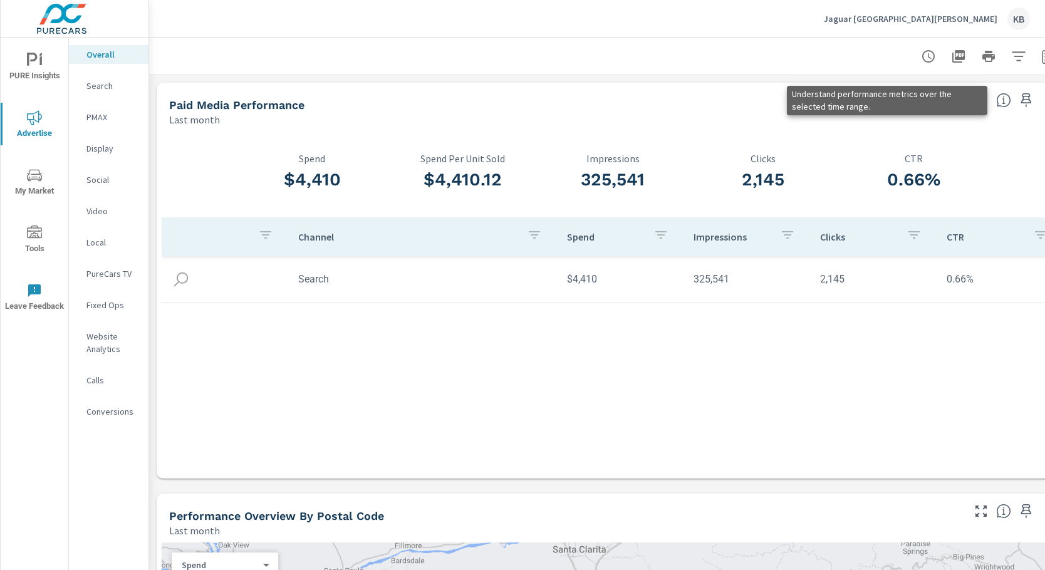
click at [1009, 103] on icon at bounding box center [1003, 100] width 15 height 15
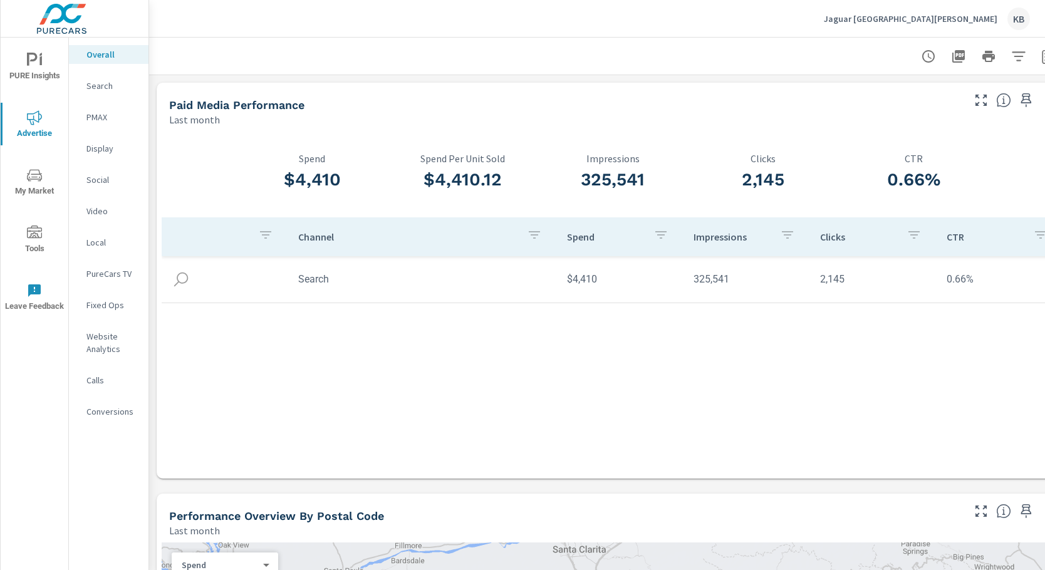
click at [974, 123] on div "Paid Media Performance Last month" at bounding box center [613, 105] width 912 height 44
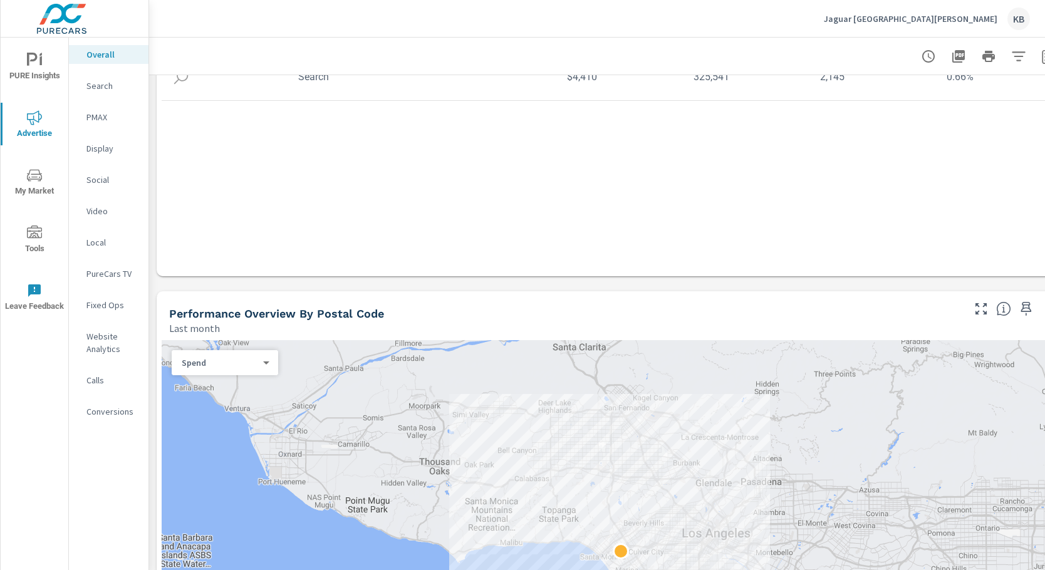
scroll to position [251, 0]
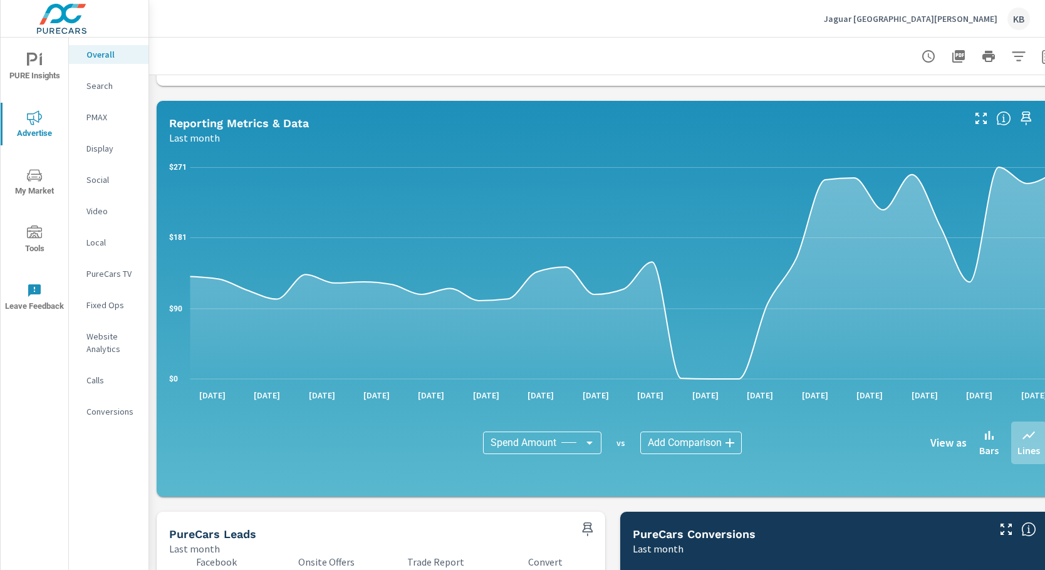
scroll to position [920, 0]
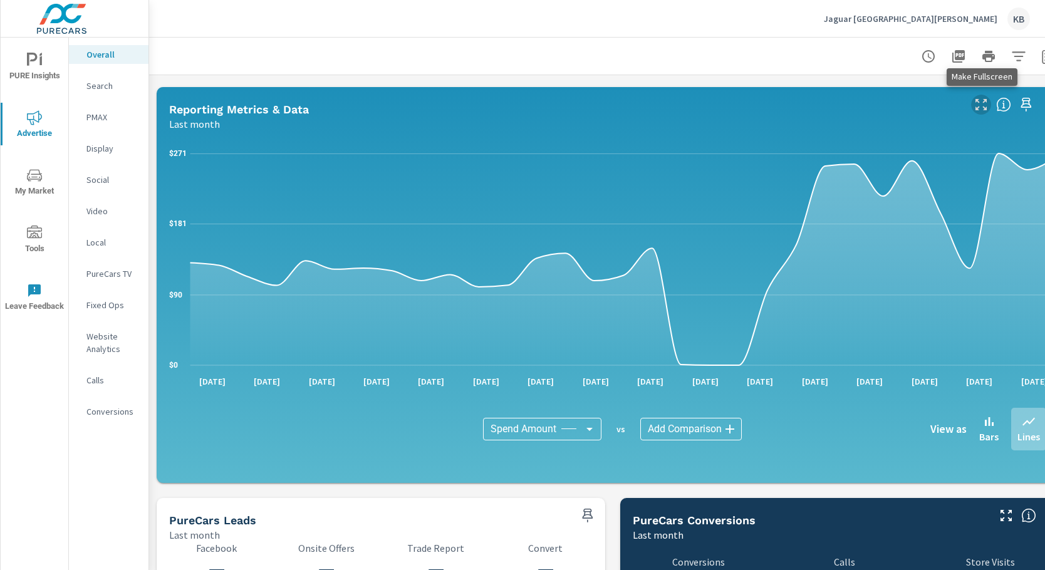
click at [978, 103] on icon "button" at bounding box center [981, 104] width 15 height 15
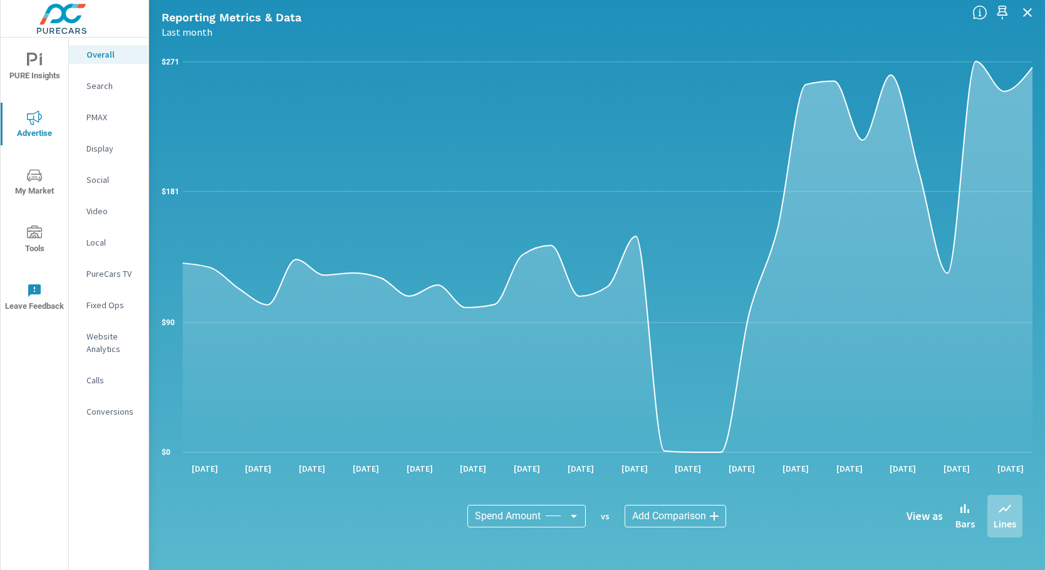
click at [536, 519] on body "PURE Insights Advertise My Market Tools Leave Feedback Overall Search PMAX Disp…" at bounding box center [522, 285] width 1045 height 570
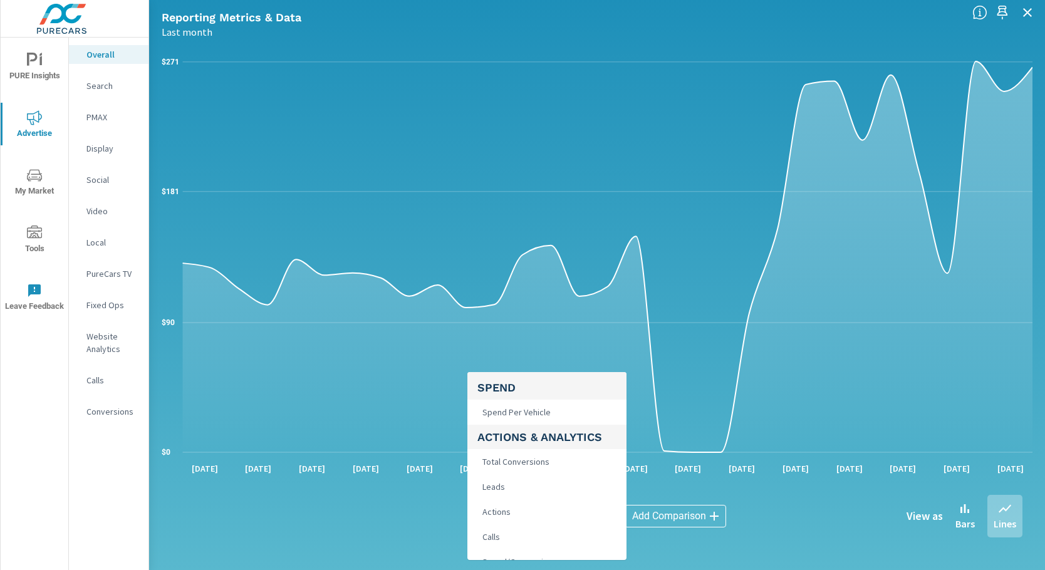
scroll to position [188, 0]
click at [539, 447] on span "Total Conversions" at bounding box center [514, 446] width 75 height 18
type input "Total Conversions"
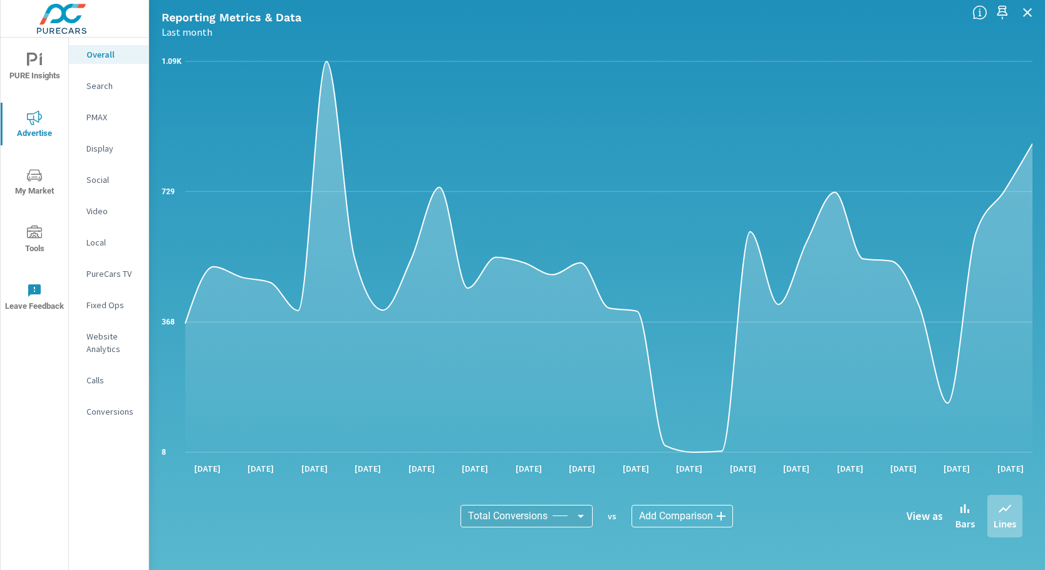
scroll to position [213, 0]
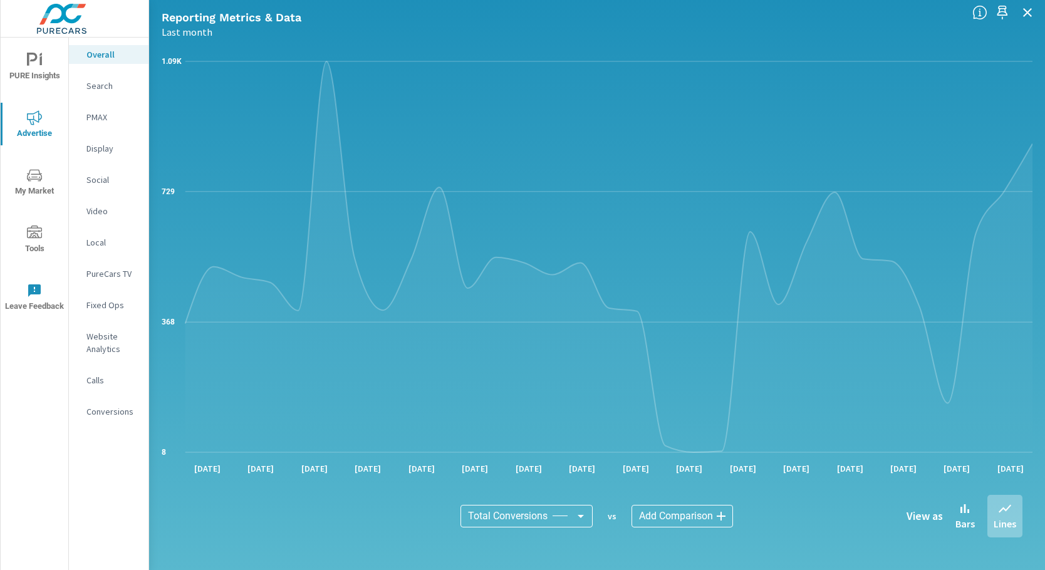
click at [663, 523] on body "PURE Insights Advertise My Market Tools Leave Feedback Overall Search PMAX Disp…" at bounding box center [522, 285] width 1045 height 570
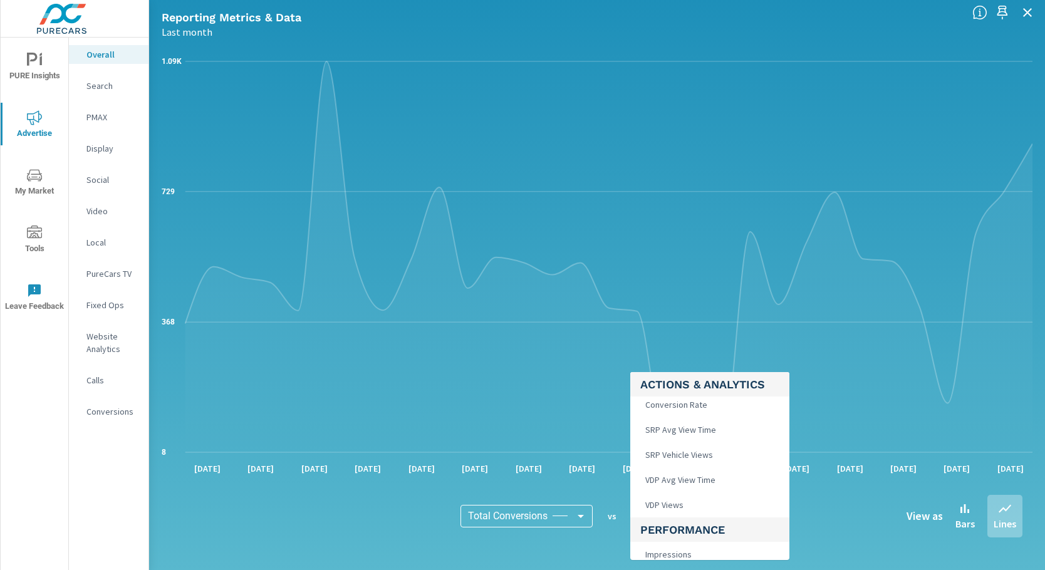
scroll to position [376, 0]
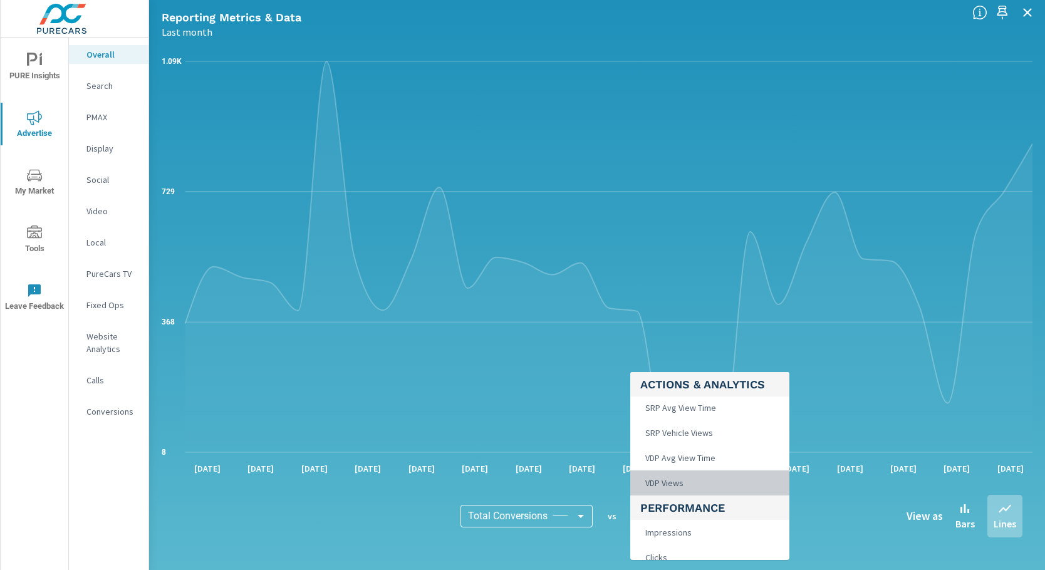
click at [685, 487] on span "VDP Views" at bounding box center [663, 483] width 46 height 18
type input "VDP Views"
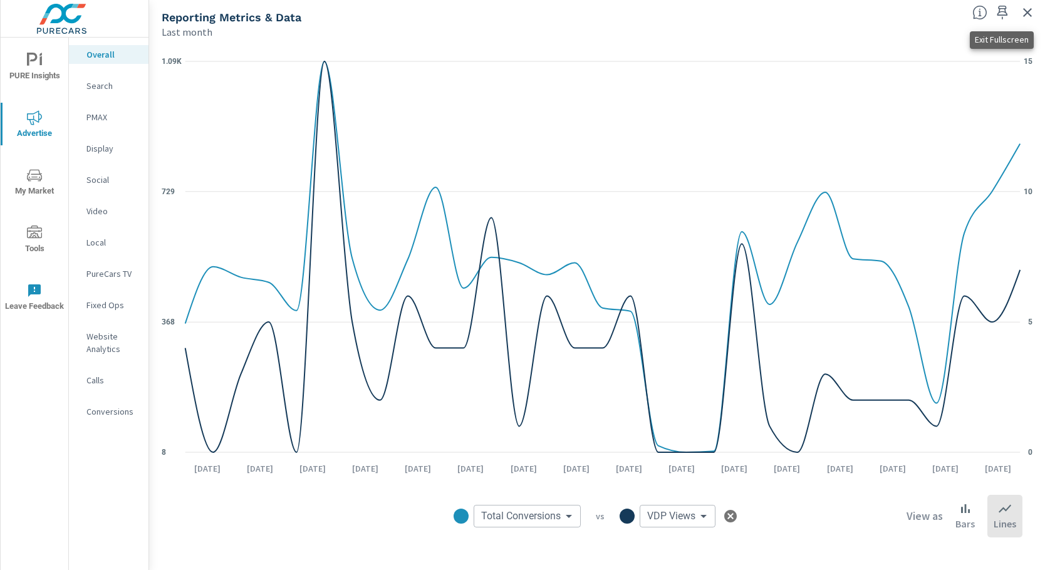
click at [1026, 11] on icon "button" at bounding box center [1027, 12] width 9 height 9
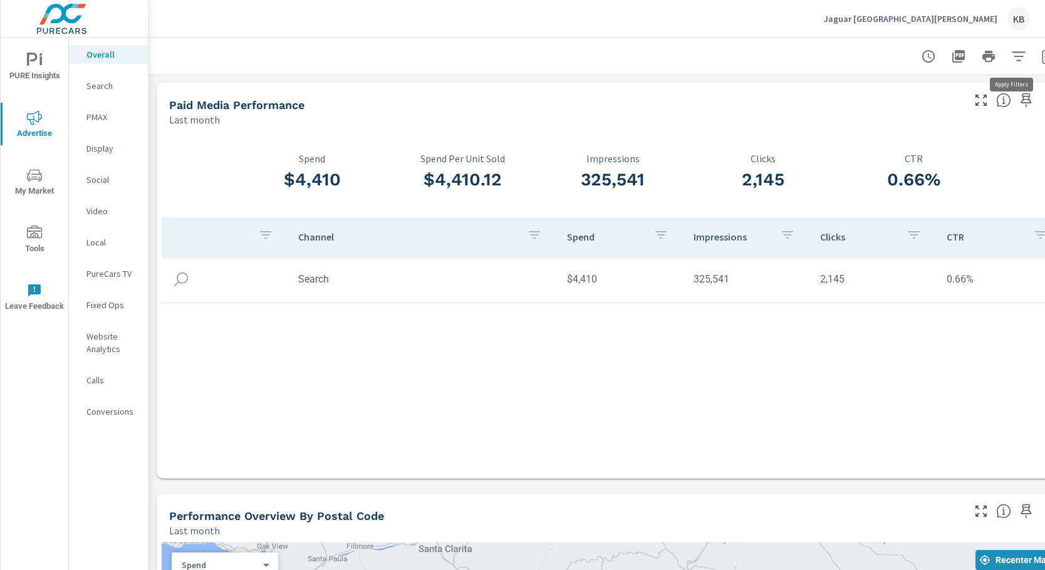
click at [1013, 54] on icon "button" at bounding box center [1018, 56] width 15 height 15
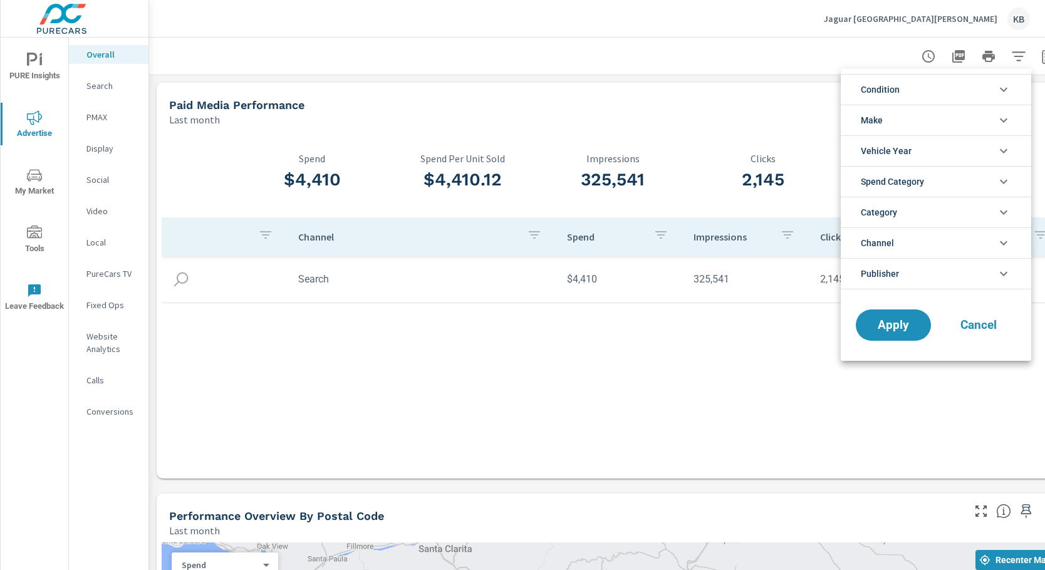
click at [1006, 276] on icon "filter options" at bounding box center [1003, 273] width 15 height 15
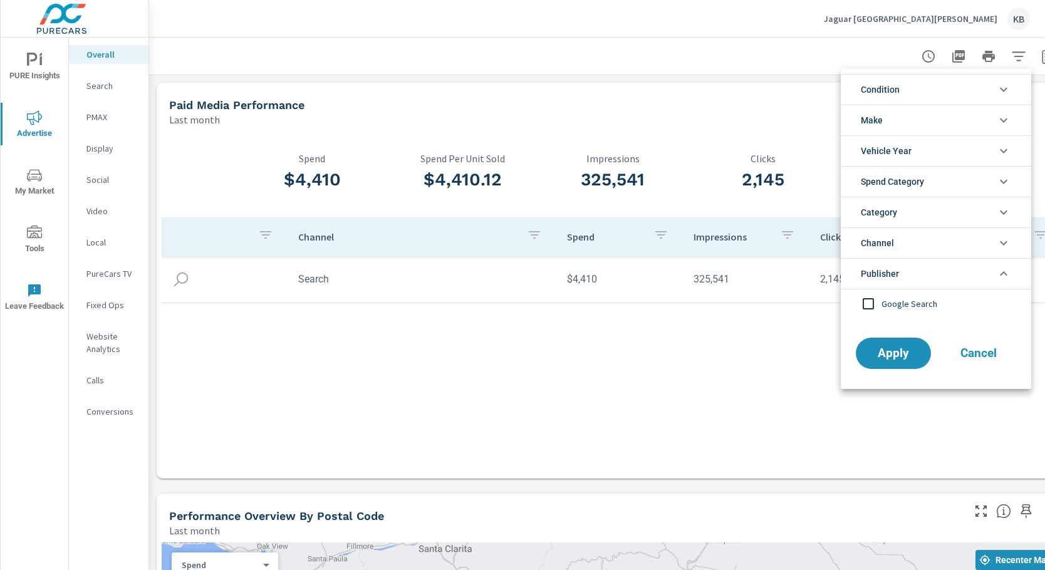
click at [1006, 276] on icon "filter options" at bounding box center [1003, 273] width 15 height 15
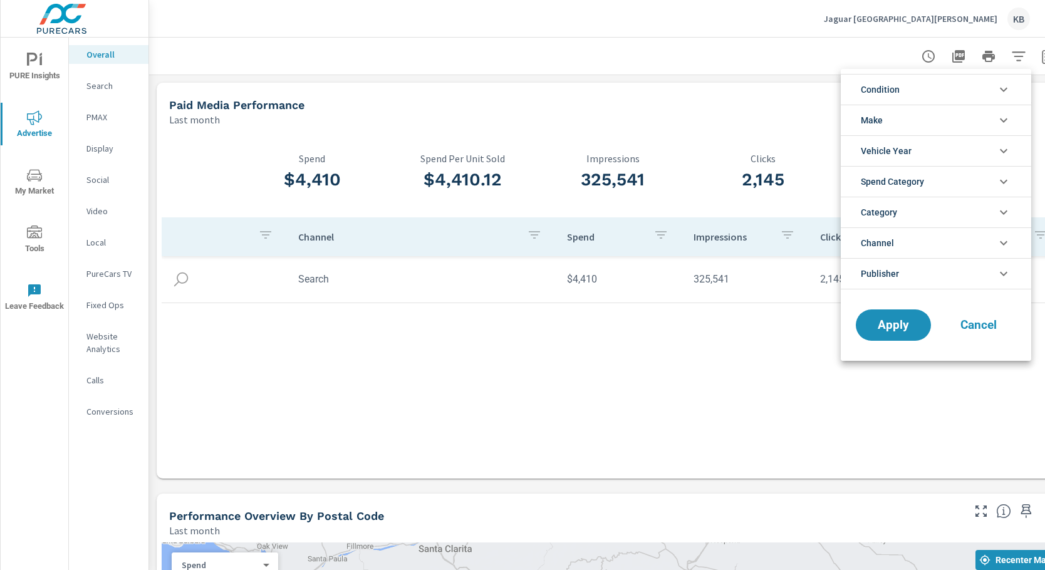
click at [824, 75] on div at bounding box center [522, 285] width 1045 height 570
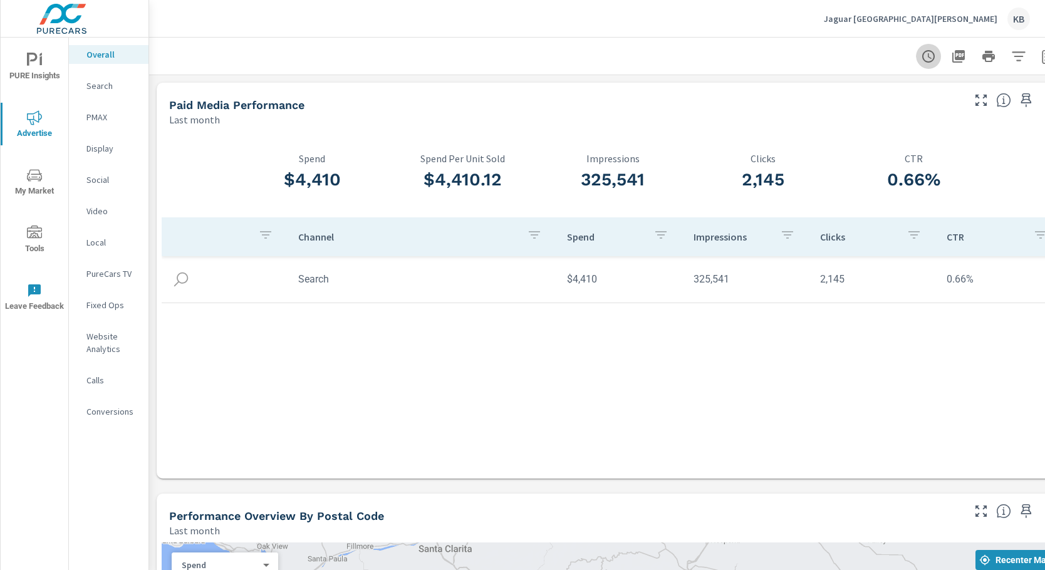
click at [933, 56] on icon "button" at bounding box center [928, 56] width 13 height 13
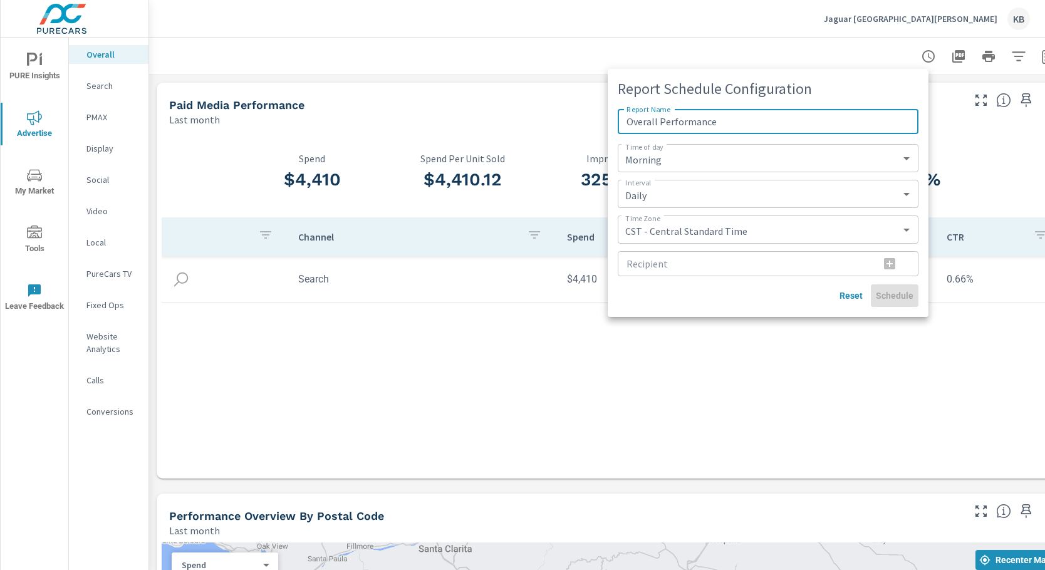
click at [813, 49] on div at bounding box center [522, 285] width 1045 height 570
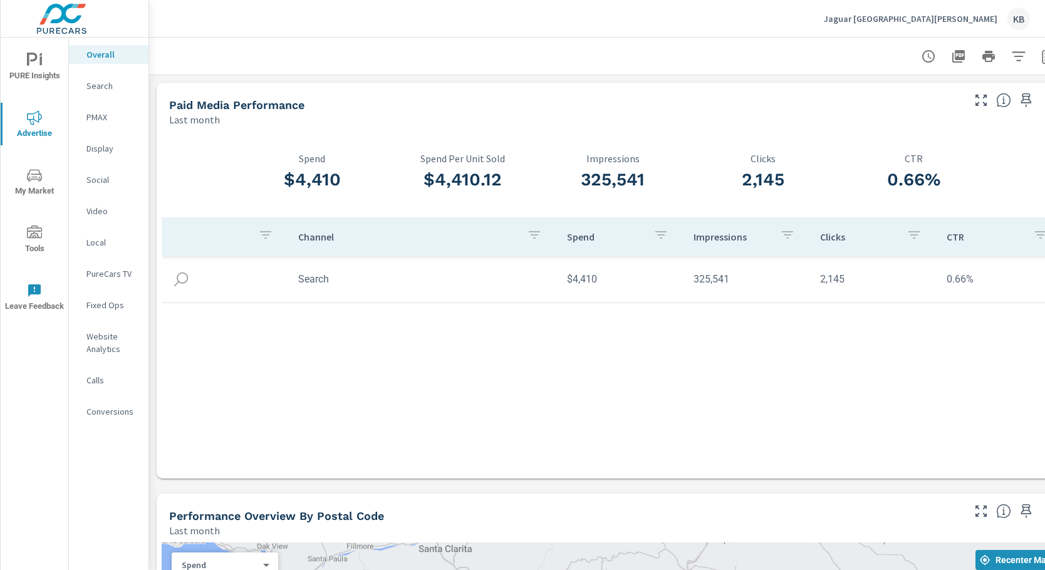
click at [199, 115] on p "Last month" at bounding box center [194, 119] width 51 height 15
click at [212, 110] on h5 "Paid Media Performance" at bounding box center [236, 104] width 135 height 13
click at [308, 172] on h3 "$4,410" at bounding box center [312, 179] width 150 height 21
drag, startPoint x: 308, startPoint y: 172, endPoint x: 447, endPoint y: 185, distance: 139.7
click at [445, 185] on div "$4,410 Spend $4,410.12 Spend Per Unit Sold 325,541 Impressions 2,145 Clicks 0.6…" at bounding box center [613, 303] width 902 height 342
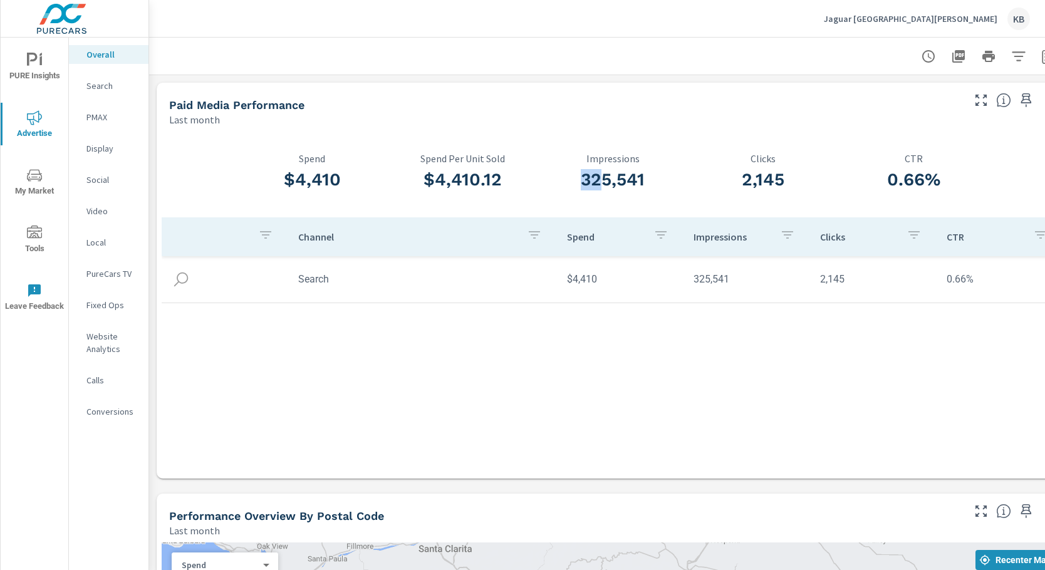
drag, startPoint x: 595, startPoint y: 179, endPoint x: 697, endPoint y: 179, distance: 101.5
click at [625, 179] on h3 "325,541" at bounding box center [613, 179] width 150 height 21
drag, startPoint x: 806, startPoint y: 183, endPoint x: 930, endPoint y: 199, distance: 125.7
click at [930, 199] on div "$4,410 Spend $4,410.12 Spend Per Unit Sold 325,541 Impressions 2,145 Clicks 0.6…" at bounding box center [613, 303] width 902 height 342
click at [930, 199] on div "0.66% CTR" at bounding box center [913, 175] width 150 height 86
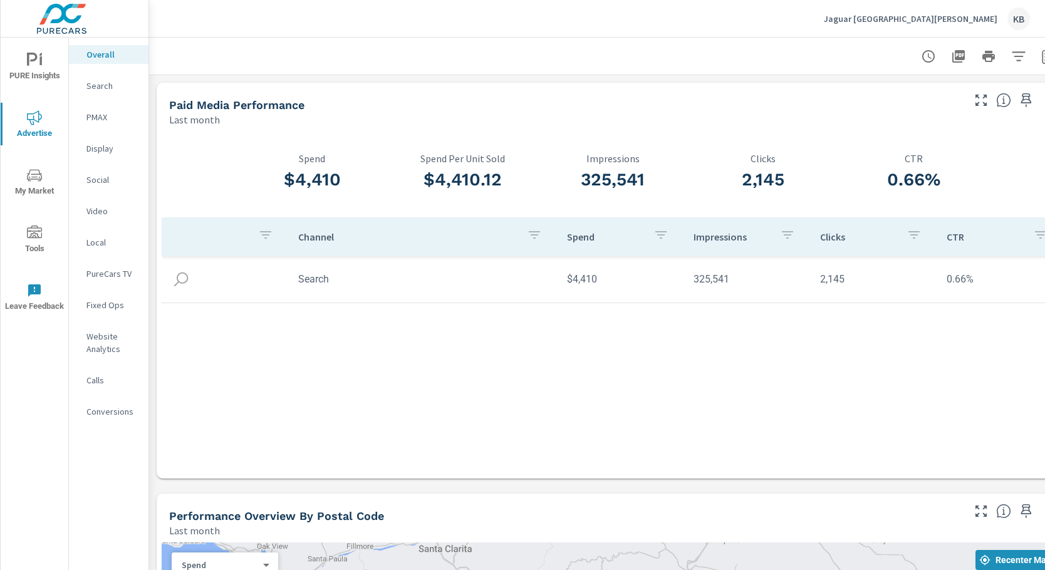
click at [104, 335] on p "Website Analytics" at bounding box center [112, 342] width 52 height 25
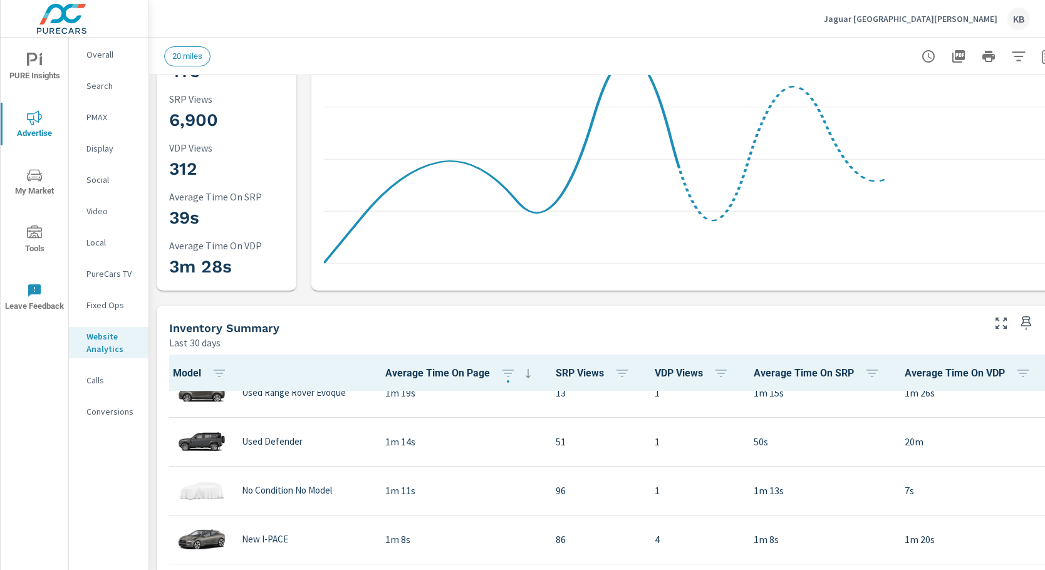
scroll to position [314, 0]
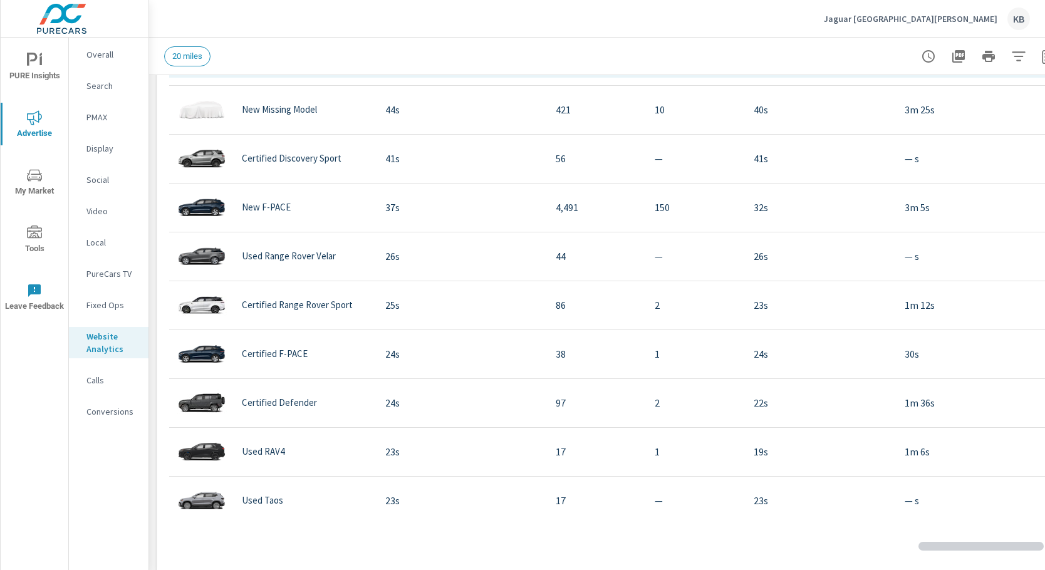
scroll to position [1003, 0]
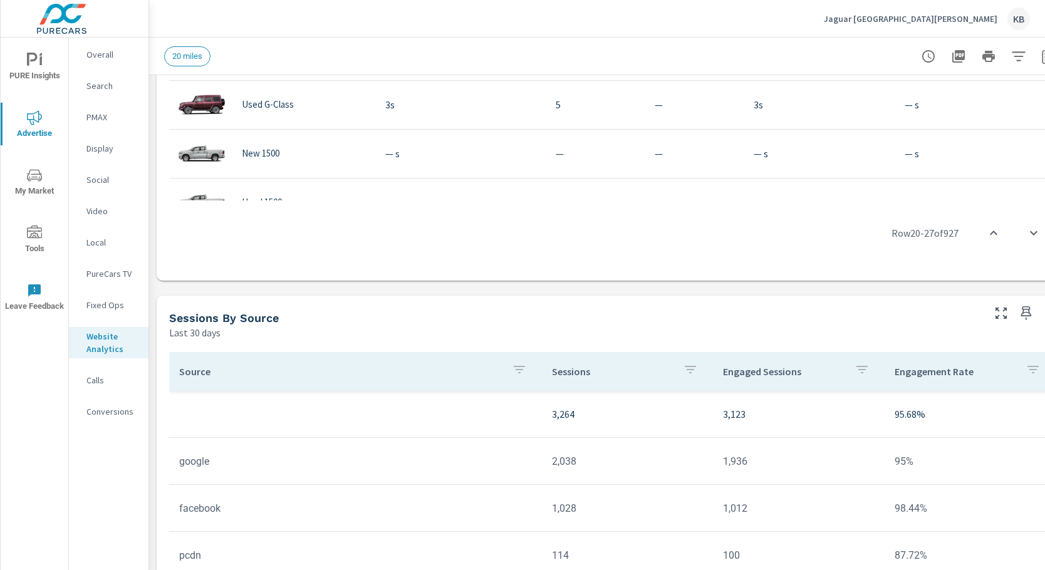
scroll to position [52, 0]
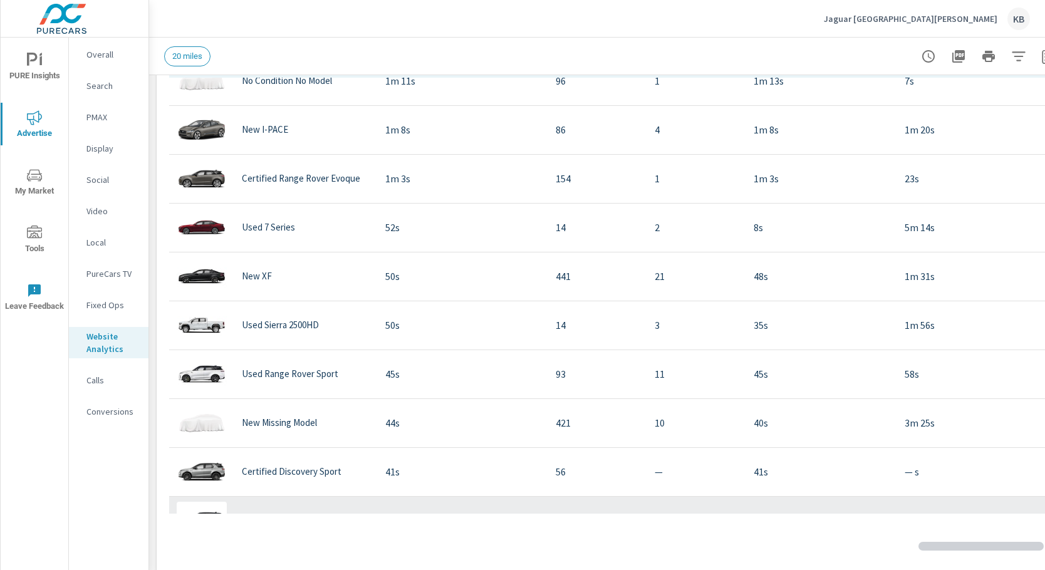
scroll to position [103, 0]
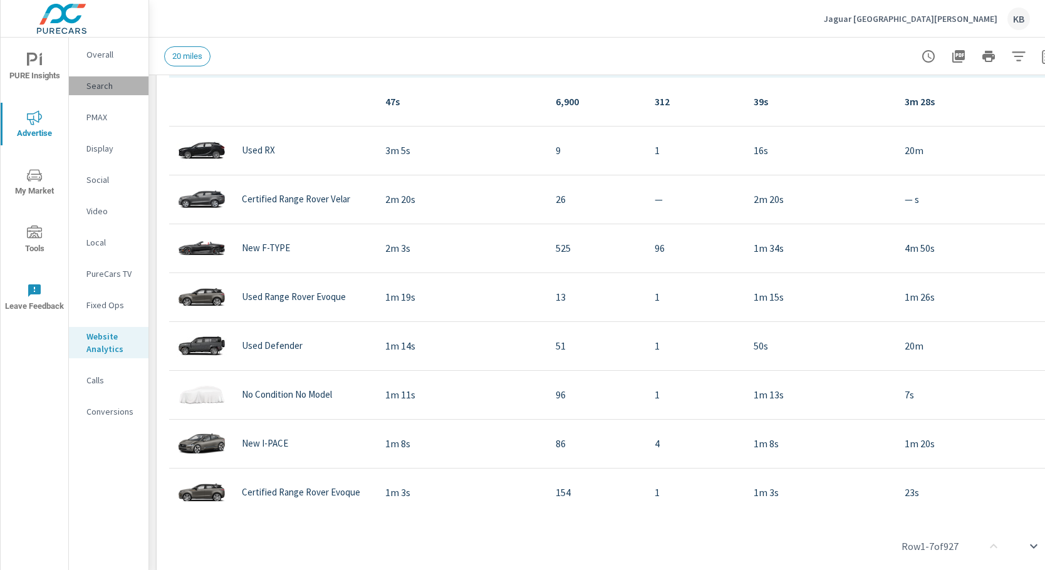
click at [105, 90] on p "Search" at bounding box center [112, 86] width 52 height 13
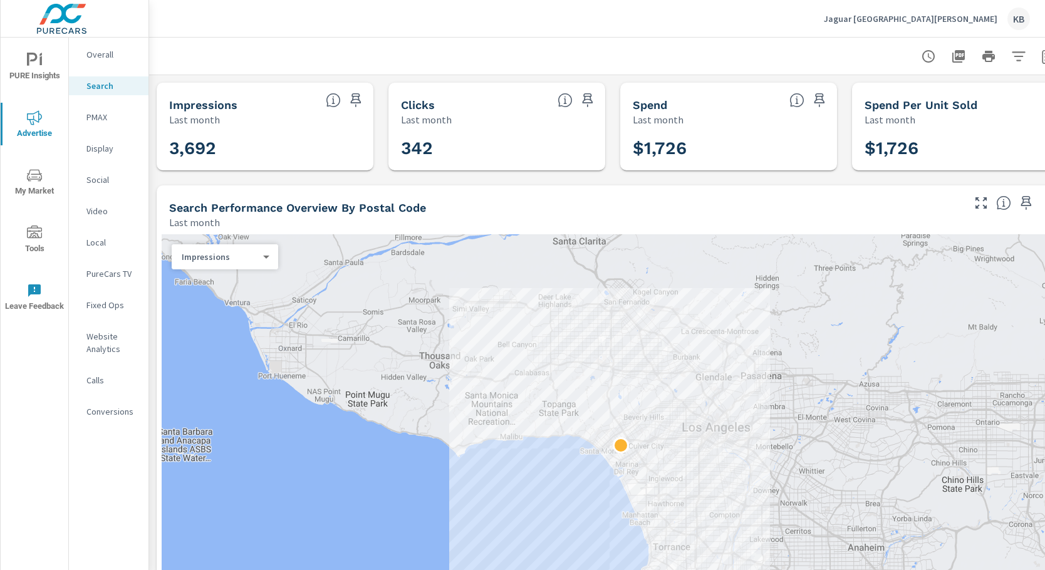
click at [99, 58] on p "Overall" at bounding box center [112, 54] width 52 height 13
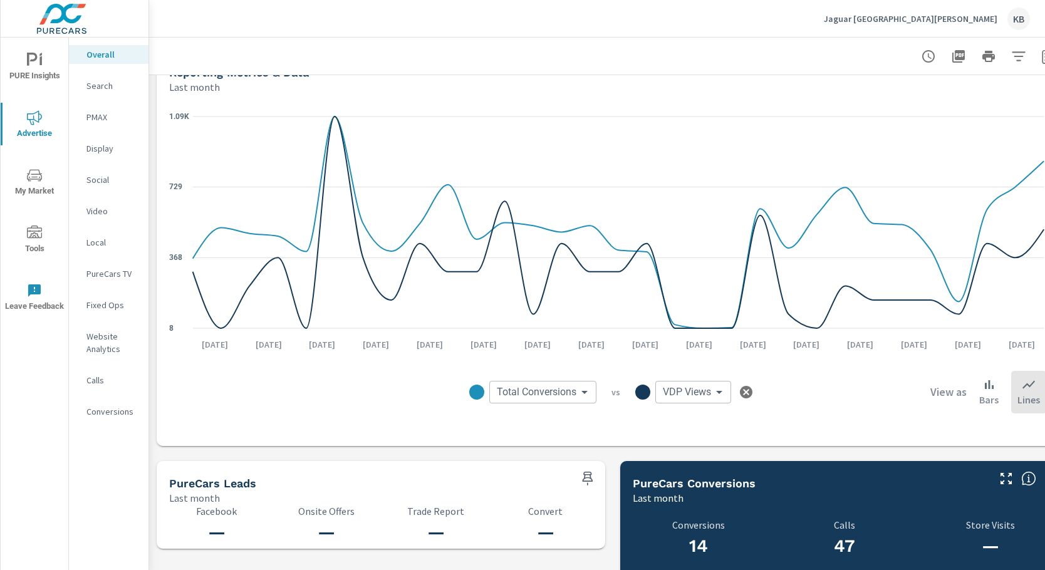
scroll to position [877, 0]
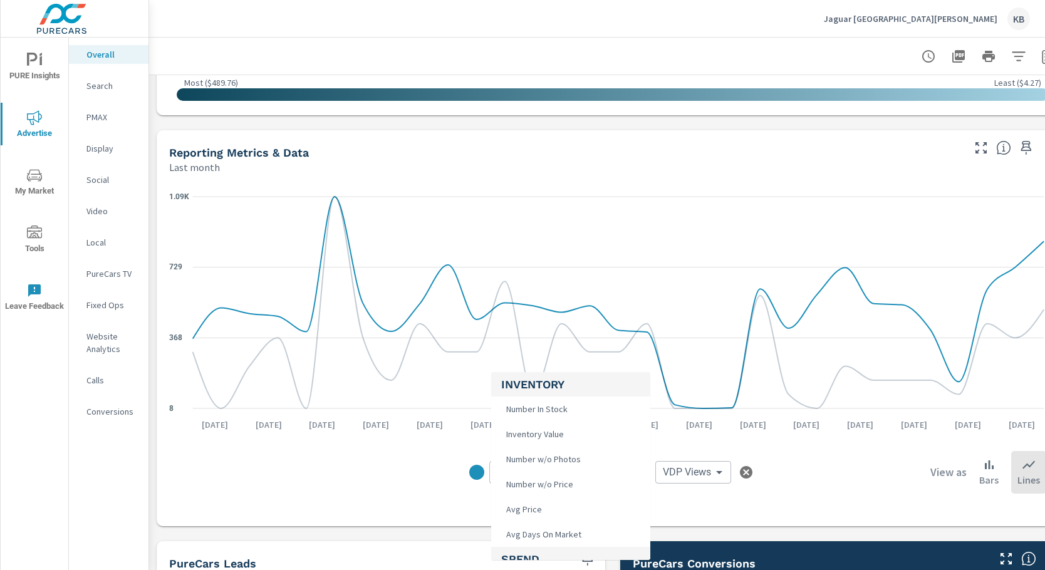
click at [564, 481] on body "PURE Insights Advertise My Market Tools Leave Feedback Overall Search PMAX Disp…" at bounding box center [522, 285] width 1045 height 570
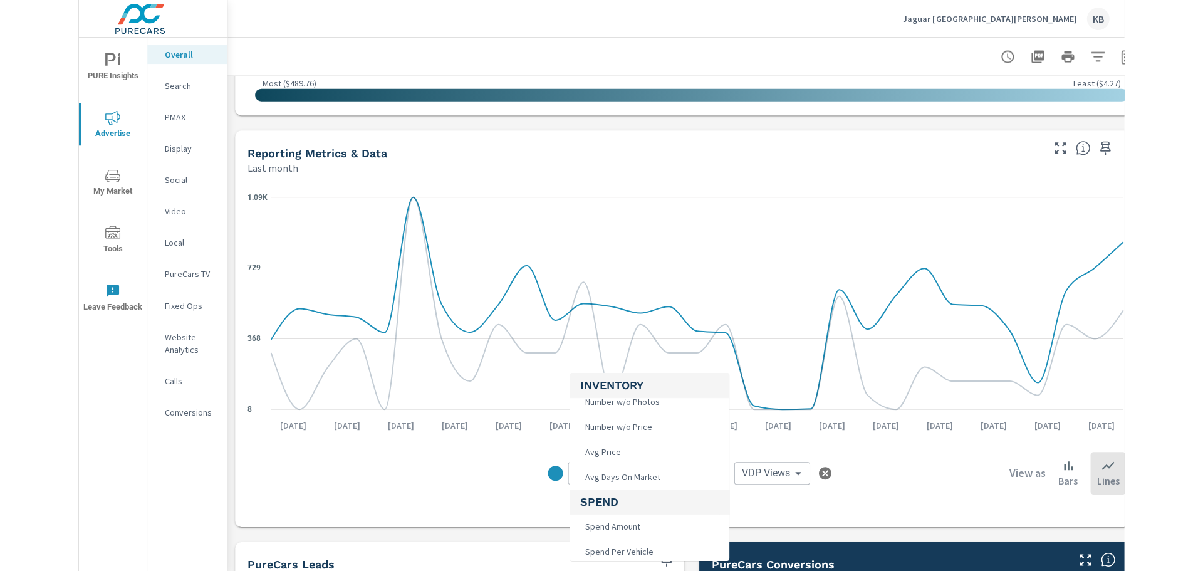
scroll to position [125, 0]
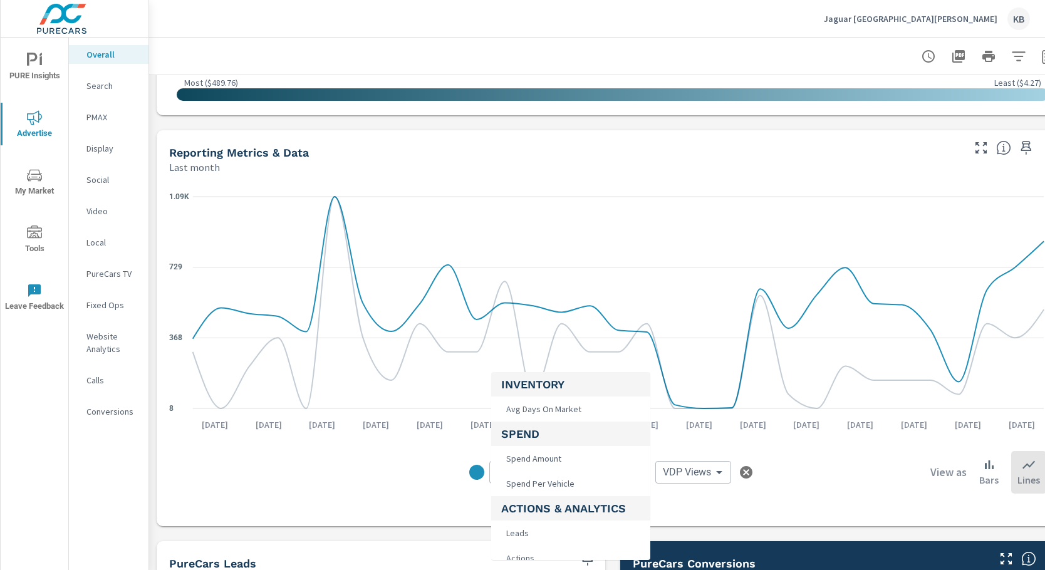
click at [561, 462] on span "Spend Amount" at bounding box center [532, 459] width 63 height 18
type input "Spend Amount"
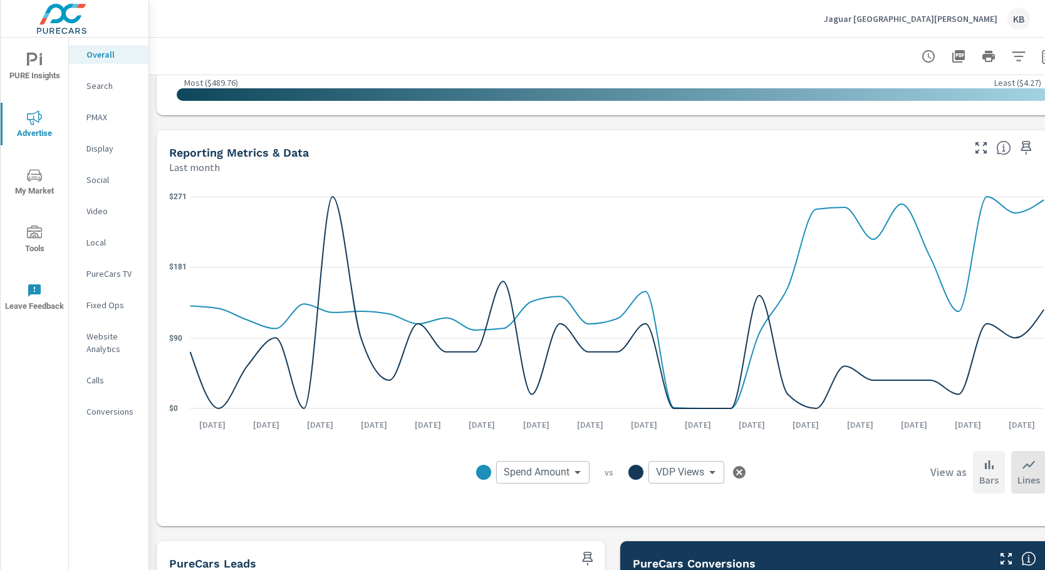
click at [982, 476] on p "Bars" at bounding box center [988, 479] width 19 height 15
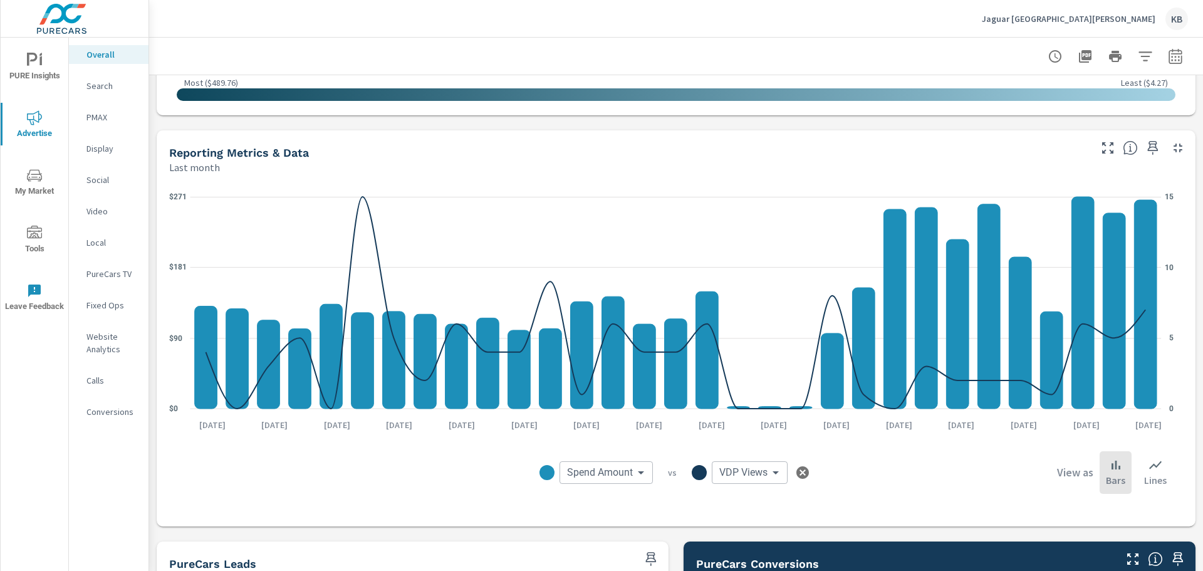
click at [1044, 477] on h6 "View as" at bounding box center [1075, 472] width 36 height 13
click at [1044, 53] on icon "button" at bounding box center [1174, 55] width 13 height 15
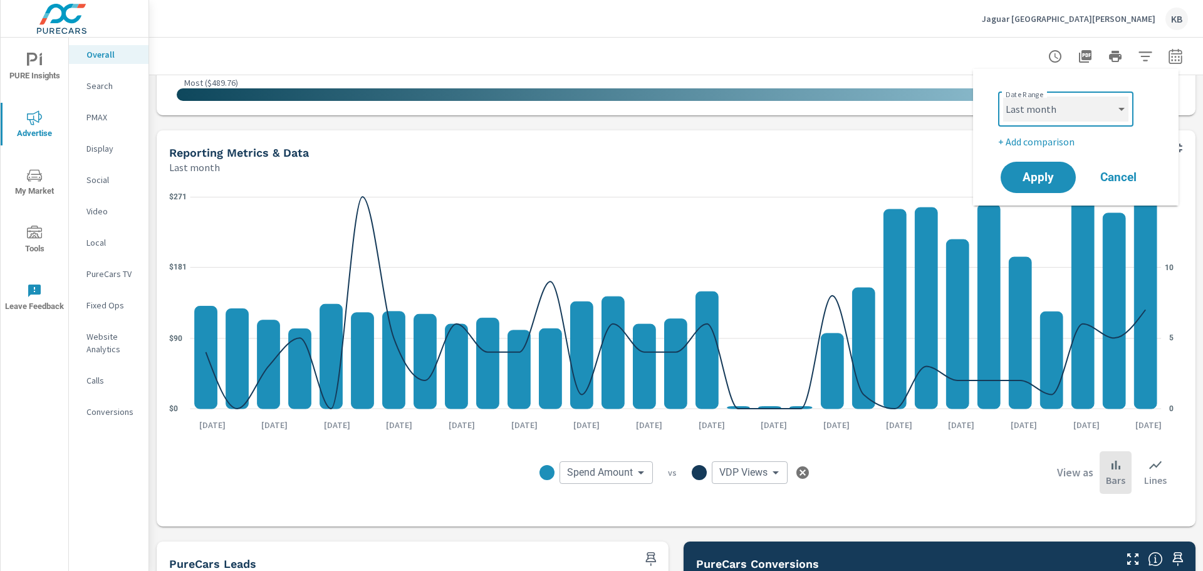
click at [1044, 111] on select "Custom [DATE] Last week Last 7 days Last 14 days Last 30 days Last 45 days Last…" at bounding box center [1065, 108] width 125 height 25
click at [1003, 96] on select "Custom [DATE] Last week Last 7 days Last 14 days Last 30 days Last 45 days Last…" at bounding box center [1065, 108] width 125 height 25
select select "Last 30 days"
click at [1040, 184] on span "Apply" at bounding box center [1037, 178] width 51 height 12
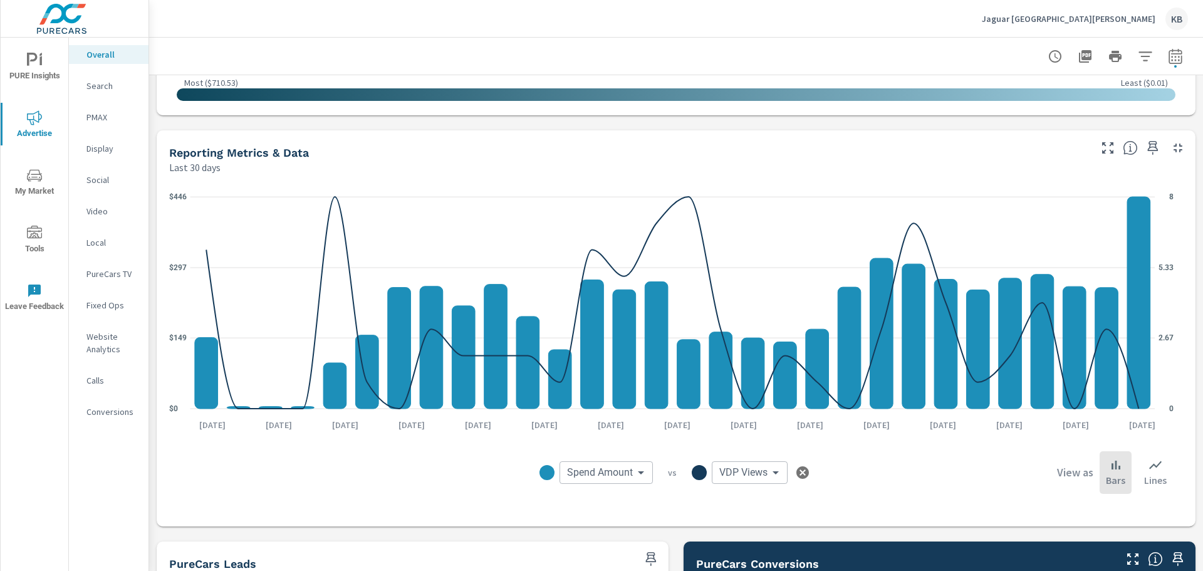
click at [751, 477] on body "PURE Insights Advertise My Market Tools Leave Feedback Overall Search PMAX Disp…" at bounding box center [601, 285] width 1203 height 571
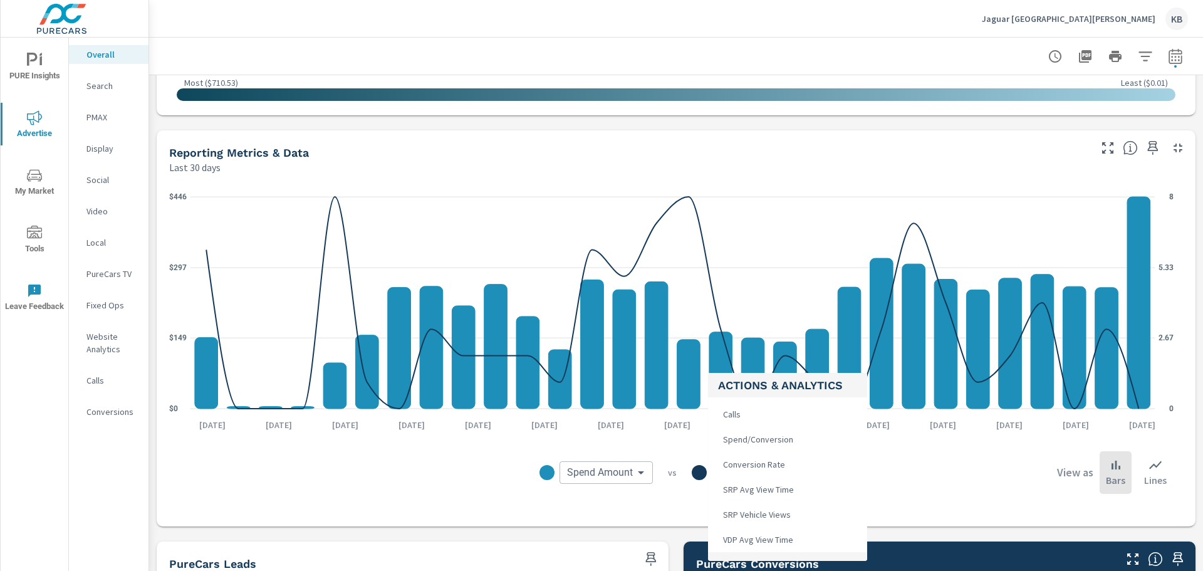
scroll to position [313, 0]
click at [611, 464] on div at bounding box center [601, 285] width 1203 height 571
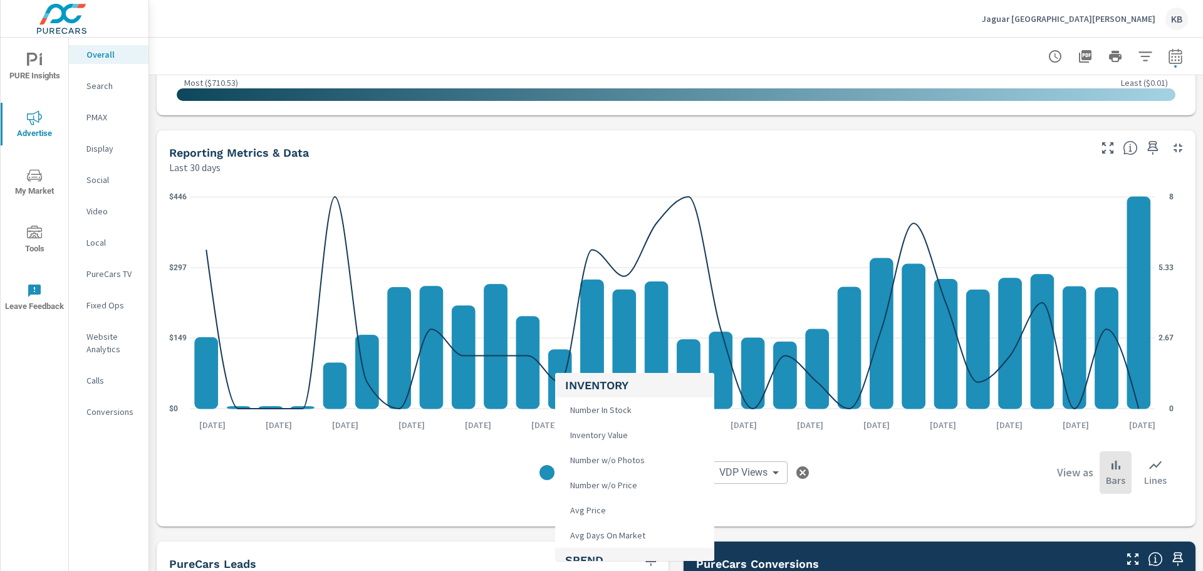
click at [617, 469] on body "PURE Insights Advertise My Market Tools Leave Feedback Overall Search PMAX Disp…" at bounding box center [601, 285] width 1203 height 571
click at [638, 447] on li "Total Conversions" at bounding box center [634, 446] width 159 height 25
type input "Total Conversions"
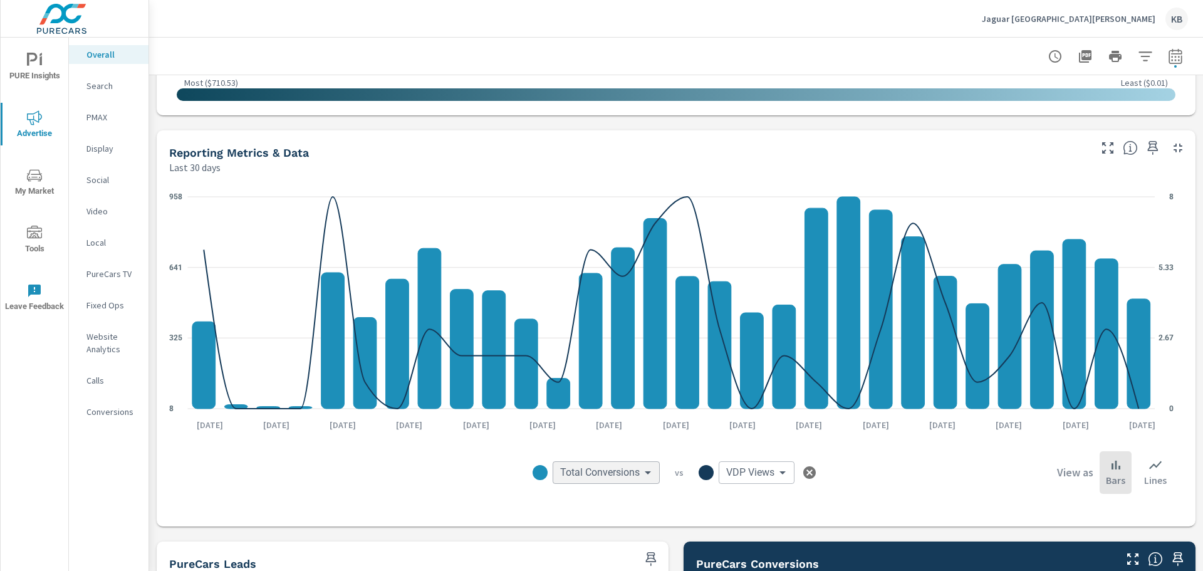
scroll to position [213, 0]
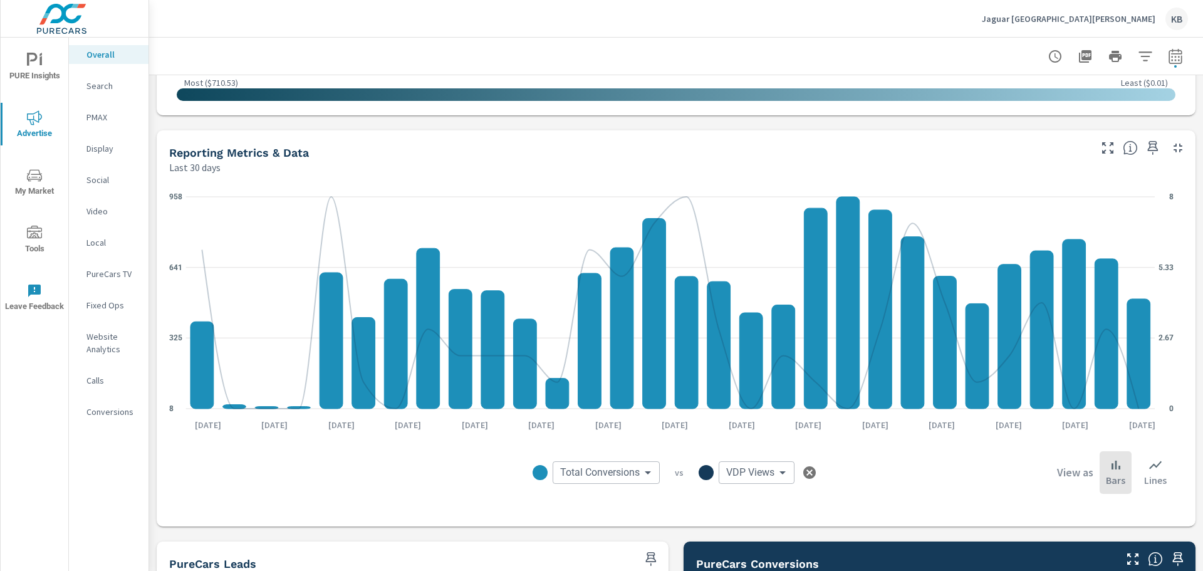
click at [594, 480] on body "PURE Insights Advertise My Market Tools Leave Feedback Overall Search PMAX Disp…" at bounding box center [601, 285] width 1203 height 571
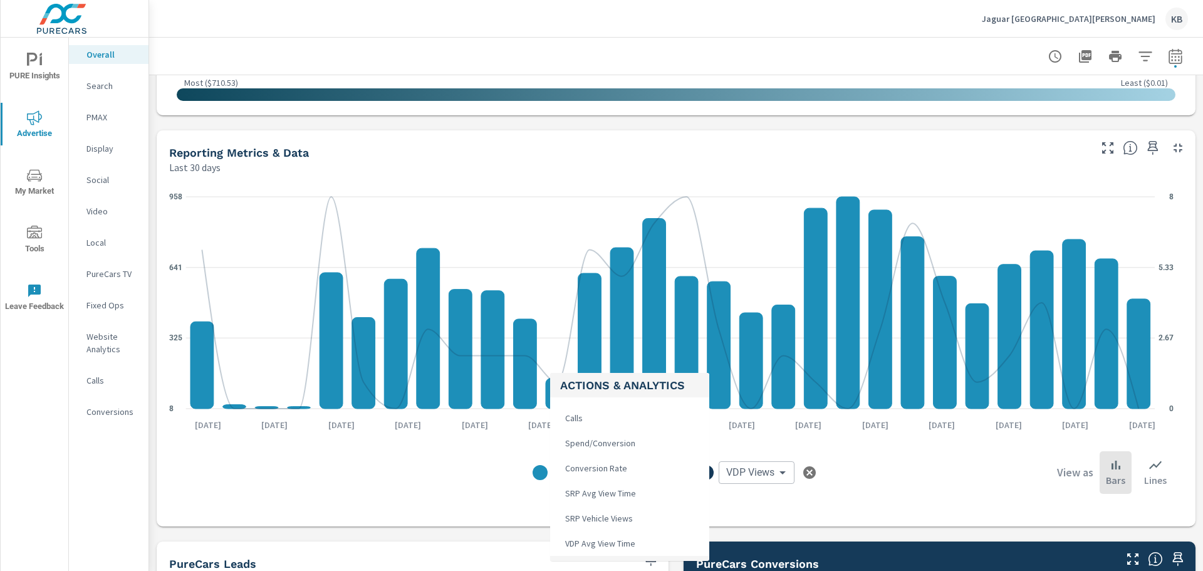
scroll to position [313, 0]
click at [415, 484] on div at bounding box center [601, 285] width 1203 height 571
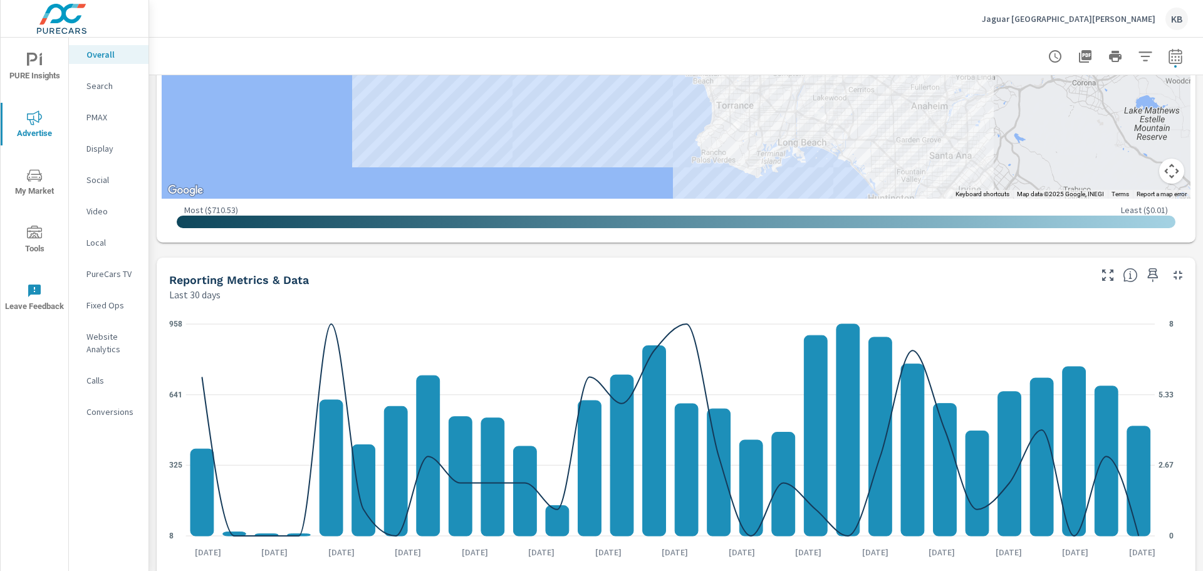
scroll to position [938, 0]
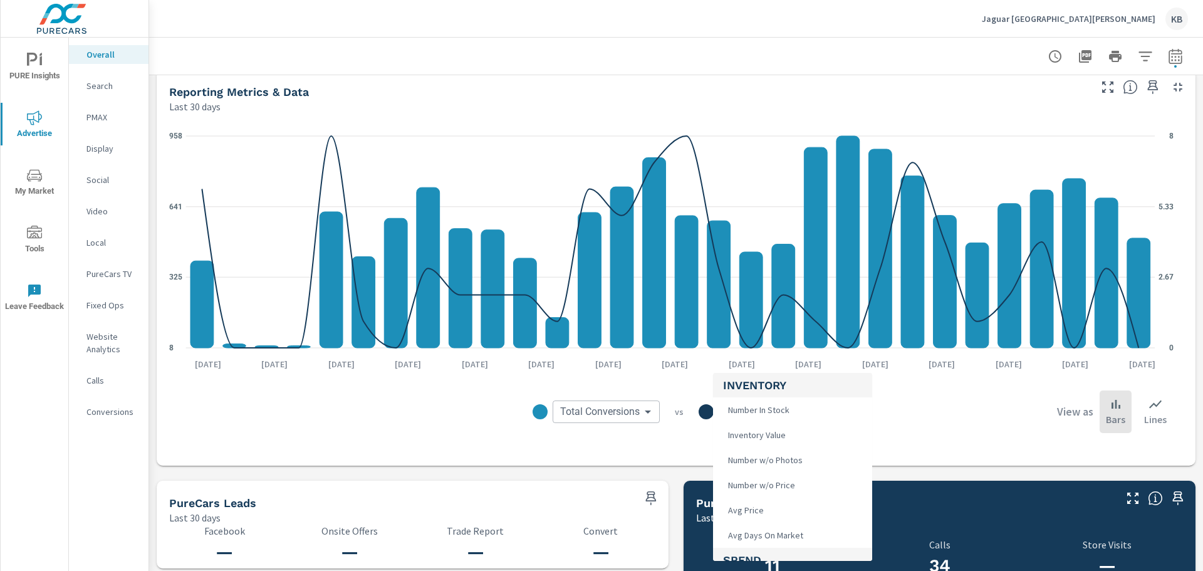
click at [742, 418] on body "PURE Insights Advertise My Market Tools Leave Feedback Overall Search PMAX Disp…" at bounding box center [601, 285] width 1203 height 571
click at [605, 420] on div at bounding box center [601, 285] width 1203 height 571
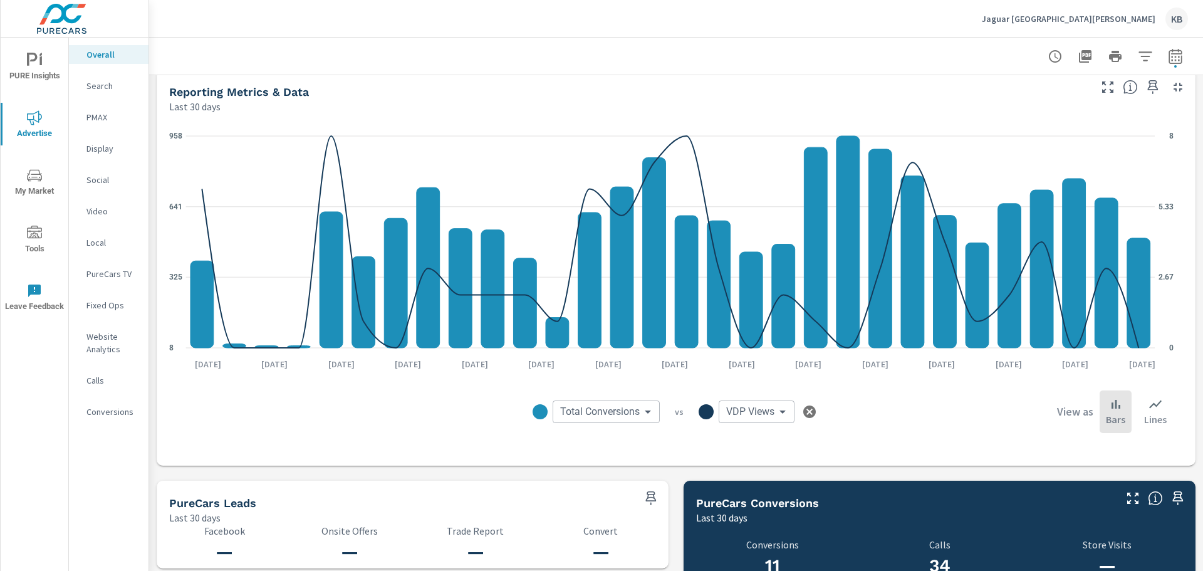
click at [605, 415] on body "PURE Insights Advertise My Market Tools Leave Feedback Overall Search PMAX Disp…" at bounding box center [601, 285] width 1203 height 571
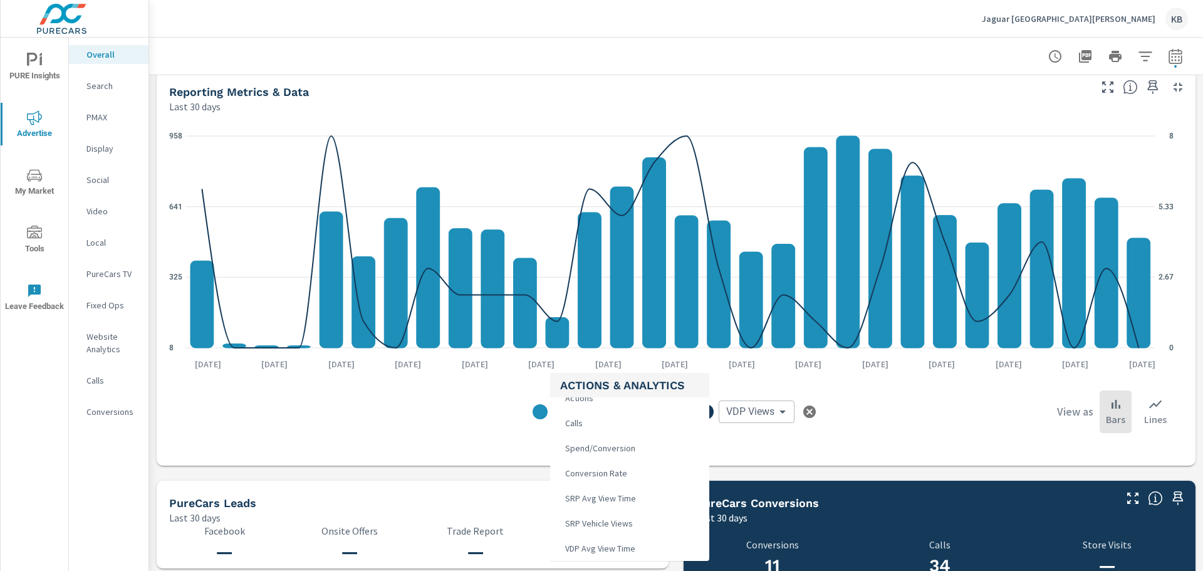
scroll to position [313, 0]
